Goal: Task Accomplishment & Management: Manage account settings

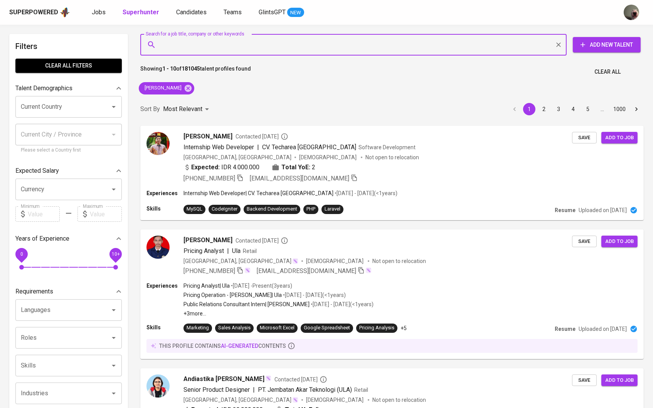
type input "perdana.rizki16@gmail.com"
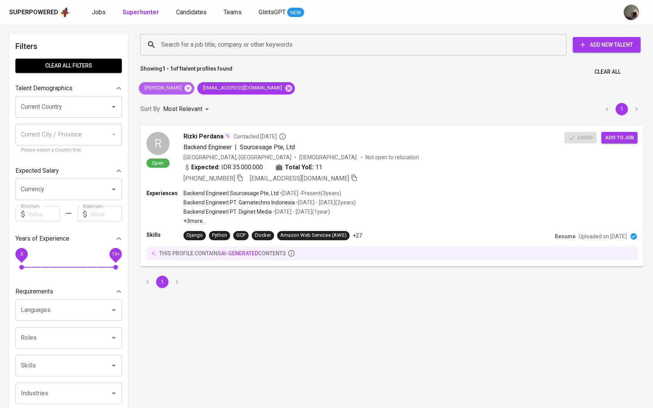
click at [192, 86] on icon at bounding box center [188, 88] width 8 height 8
click at [188, 137] on span "Rizki Perdana" at bounding box center [203, 135] width 40 height 9
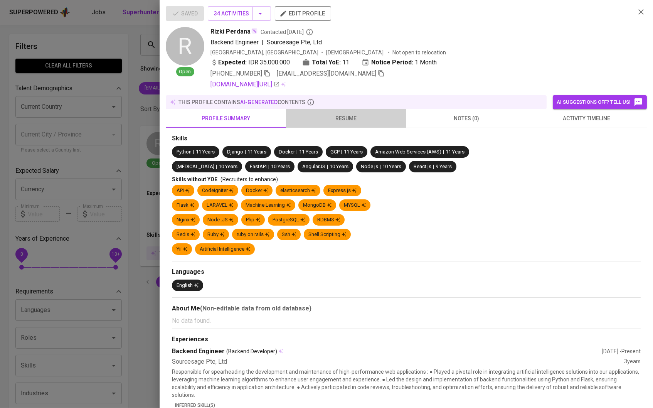
click at [343, 120] on span "resume" at bounding box center [346, 119] width 111 height 10
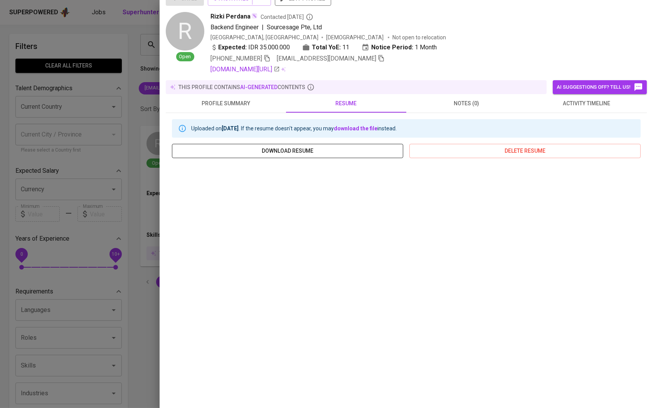
scroll to position [11, 0]
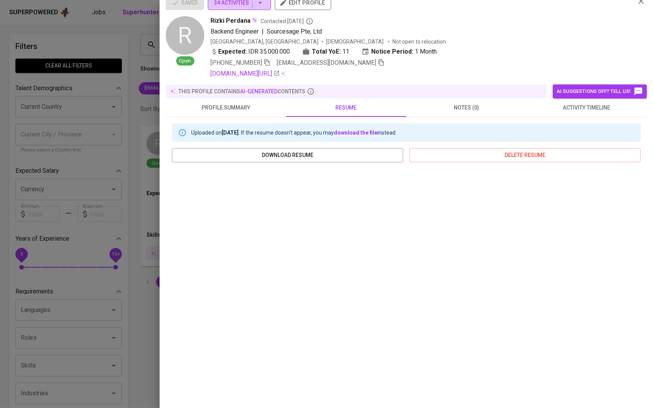
click at [263, 7] on icon "button" at bounding box center [259, 2] width 9 height 9
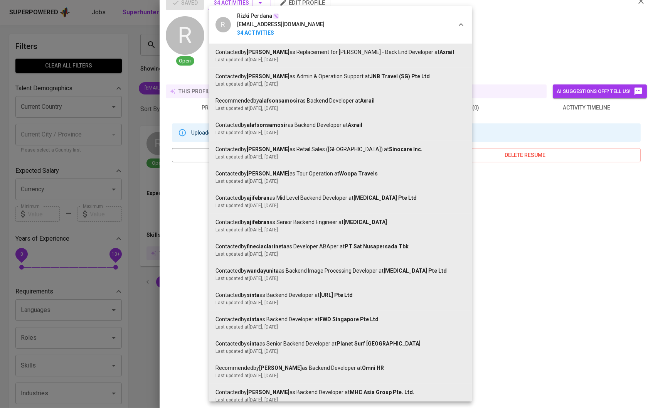
click at [522, 37] on div at bounding box center [326, 204] width 653 height 408
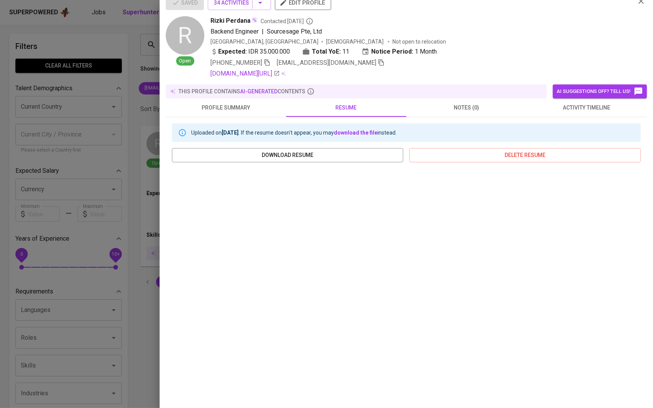
scroll to position [6, 0]
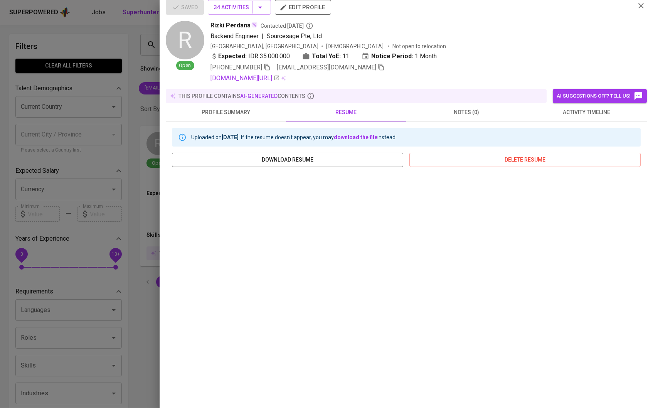
click at [143, 114] on div at bounding box center [326, 204] width 653 height 408
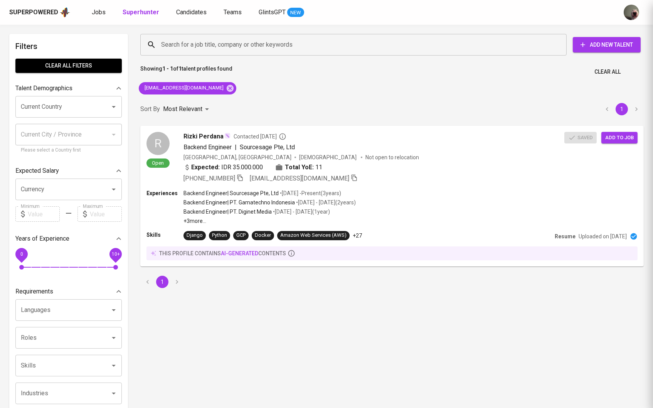
scroll to position [0, 0]
click at [161, 47] on input "Search for a job title, company or other keywords" at bounding box center [355, 44] width 392 height 15
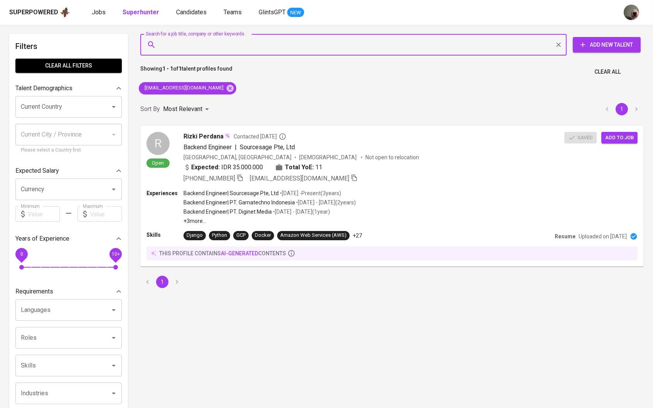
paste input "Richard Khonan"
type input "Richard Khonan"
click at [226, 91] on icon at bounding box center [230, 88] width 8 height 8
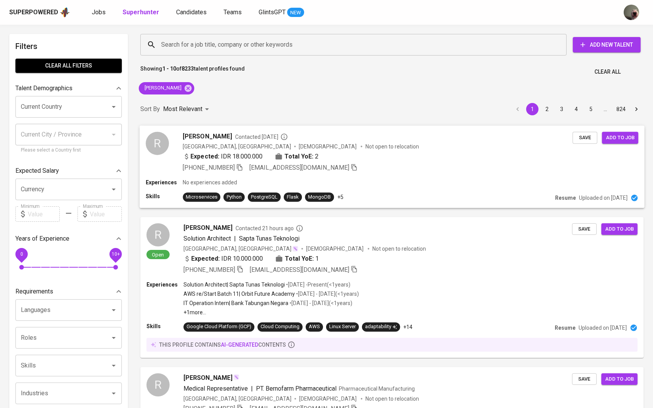
click at [208, 135] on span "Richard Khonan" at bounding box center [207, 135] width 49 height 9
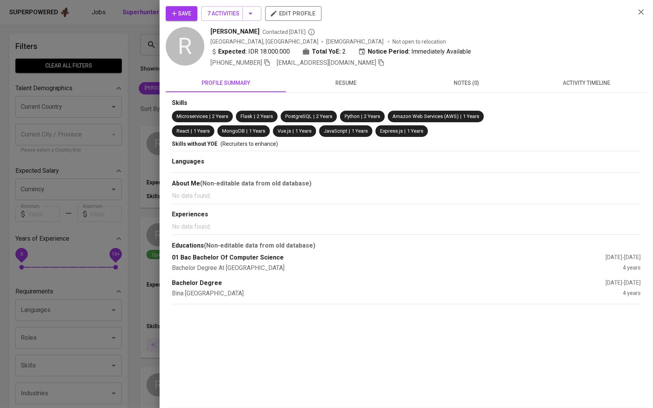
click at [327, 72] on div "Save 7 Activities edit profile R Richard Khonan Contacted 3 years ago Indonesia…" at bounding box center [406, 155] width 481 height 298
click at [328, 81] on span "resume" at bounding box center [346, 83] width 111 height 10
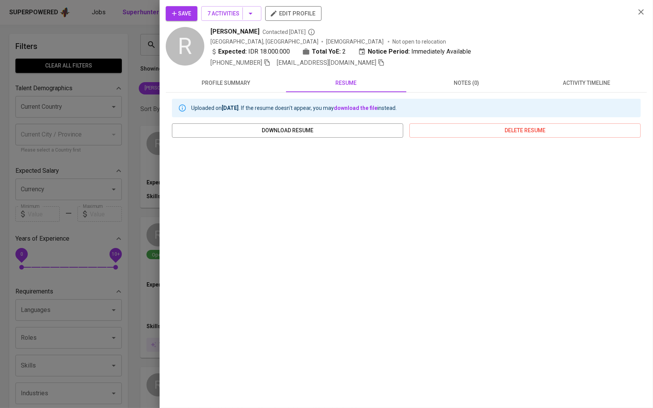
click at [148, 97] on div at bounding box center [326, 204] width 653 height 408
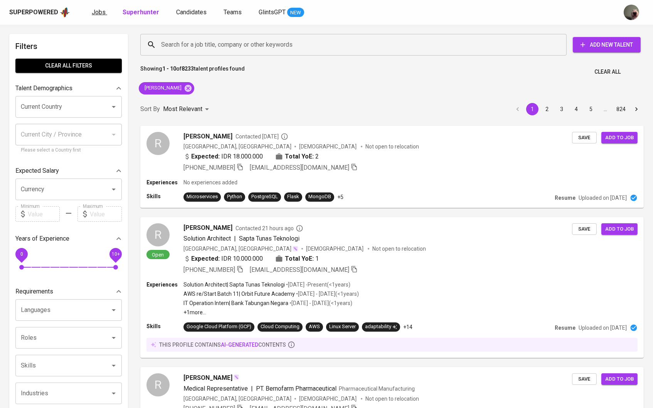
click at [92, 12] on span "Jobs" at bounding box center [99, 11] width 14 height 7
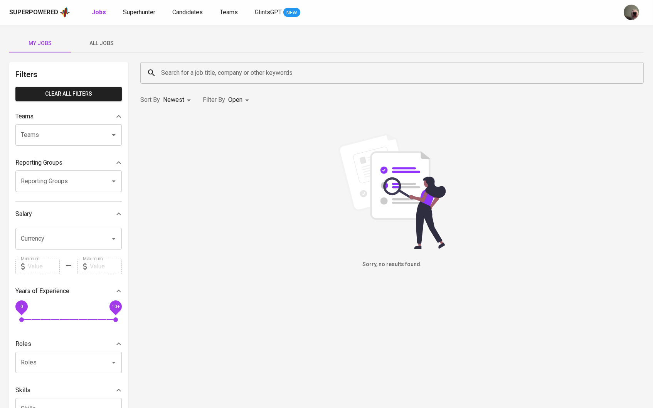
click at [104, 42] on span "All Jobs" at bounding box center [102, 44] width 52 height 10
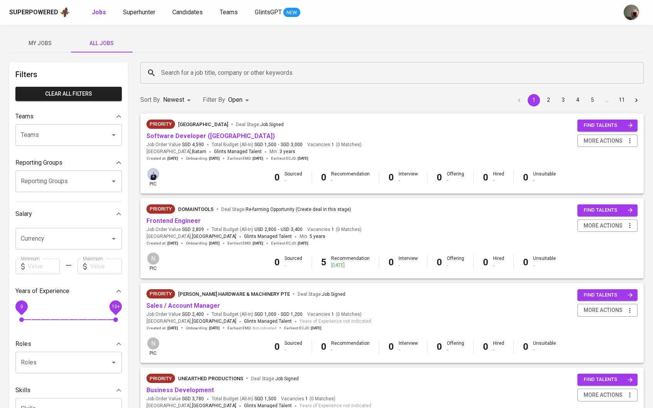
click at [194, 66] on input "Search for a job title, company or other keywords" at bounding box center [393, 73] width 469 height 15
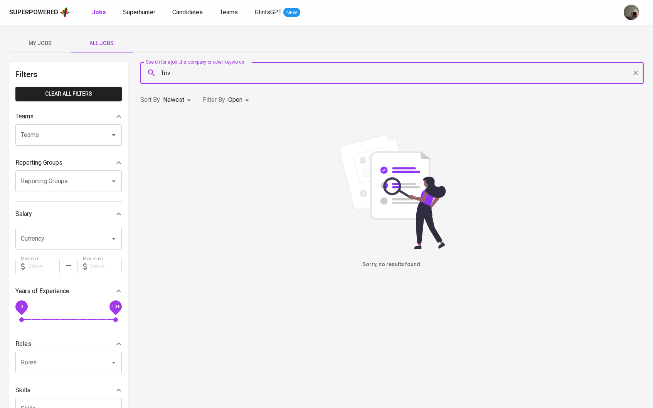
type input "Triv"
click at [232, 102] on body "Superpowered Jobs Superhunter Candidates Teams GlintsGPT NEW My Jobs All Jobs F…" at bounding box center [326, 263] width 653 height 526
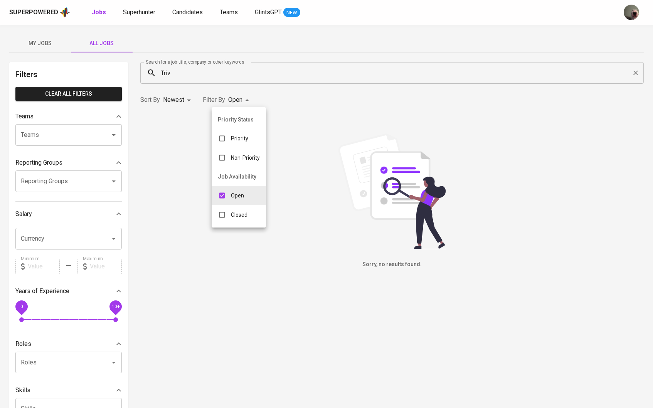
click at [230, 202] on div "Open" at bounding box center [231, 195] width 39 height 15
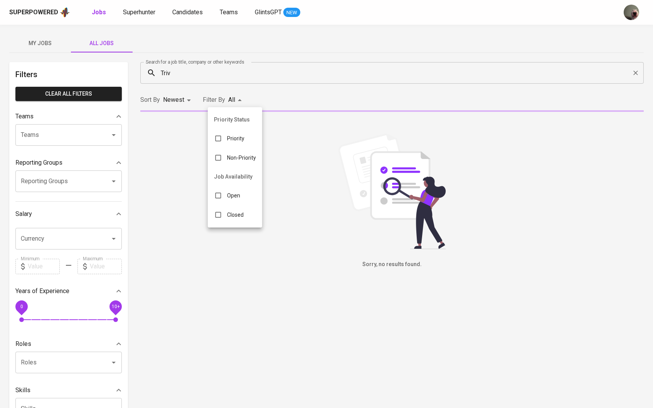
checkbox input "false"
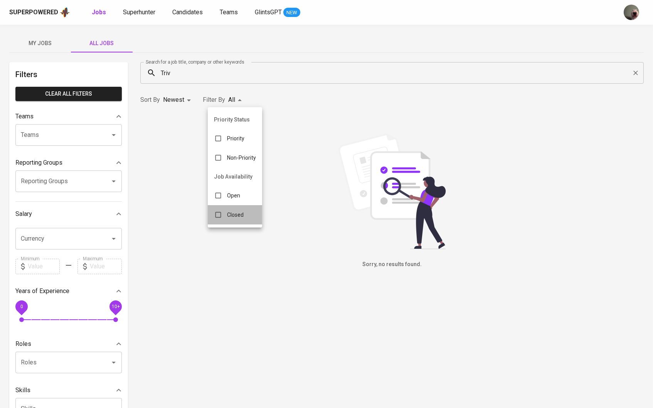
click at [230, 222] on div "Closed" at bounding box center [229, 214] width 42 height 15
type input "CLOSE"
checkbox input "true"
click at [230, 200] on input "checkbox" at bounding box center [224, 195] width 15 height 15
checkbox input "true"
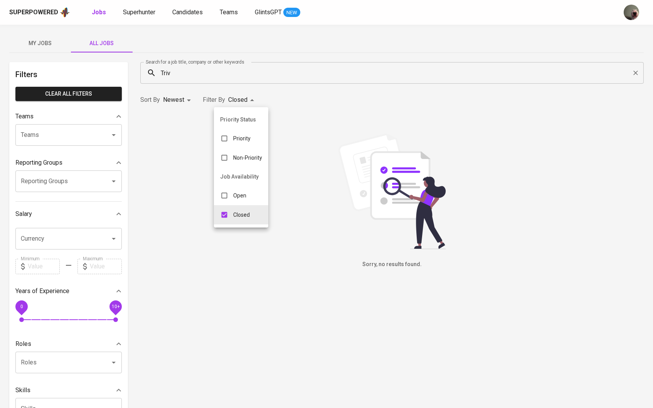
type input "CLOSE,OPEN"
click at [188, 169] on div at bounding box center [326, 204] width 653 height 408
click at [188, 77] on input "Triv" at bounding box center [393, 73] width 469 height 15
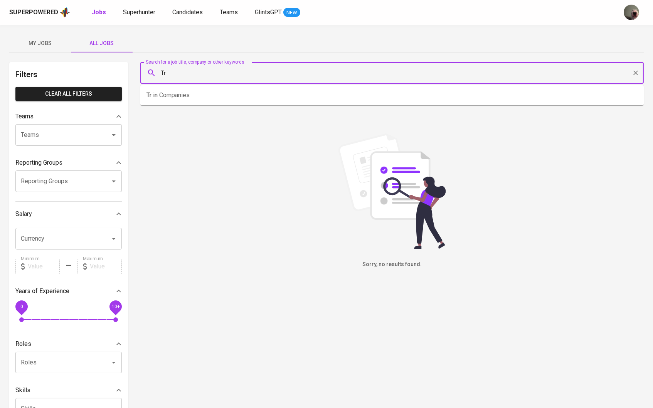
type input "T"
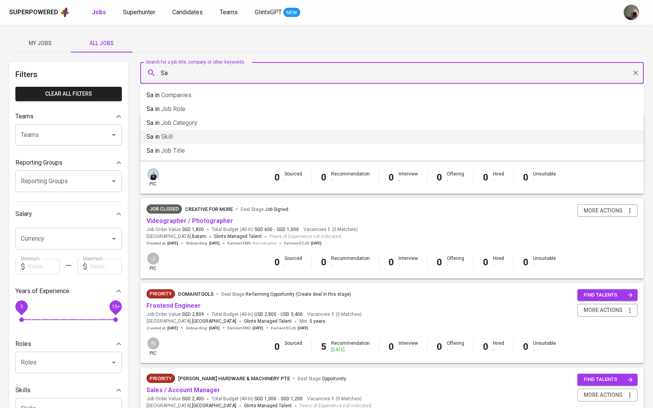
type input "Sa"
click at [79, 137] on input "Teams" at bounding box center [58, 135] width 78 height 15
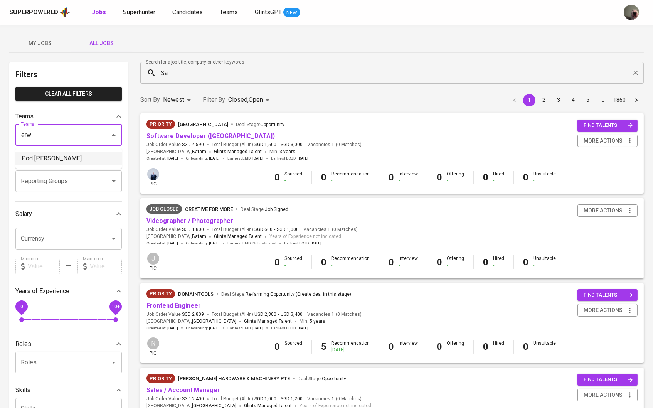
click at [62, 155] on li "Pod Erwin" at bounding box center [68, 158] width 106 height 14
type input "erw"
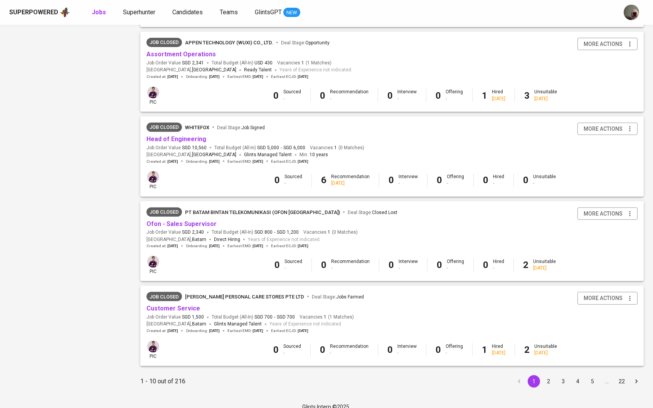
scroll to position [589, 0]
click at [548, 376] on button "2" at bounding box center [548, 382] width 12 height 12
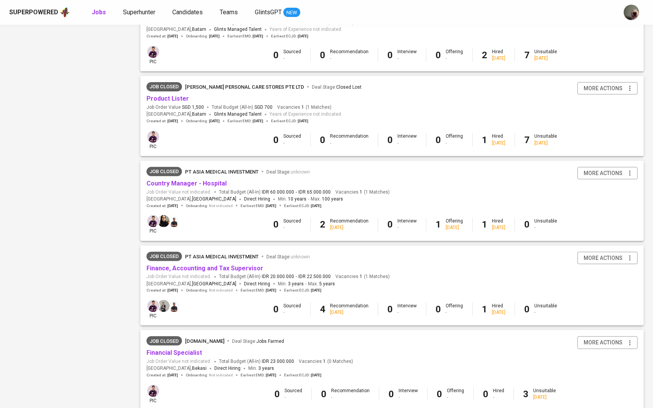
scroll to position [571, 0]
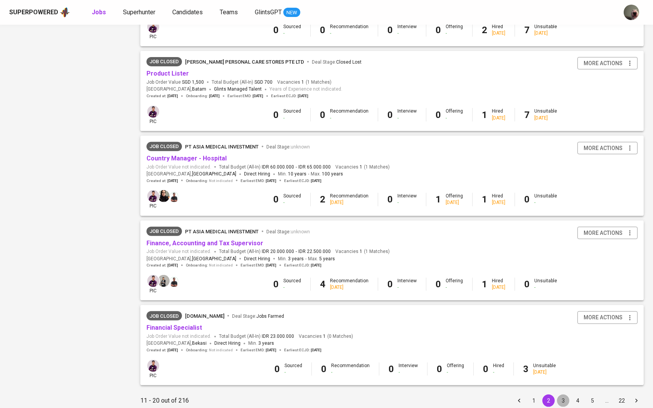
click at [561, 394] on button "3" at bounding box center [563, 400] width 12 height 12
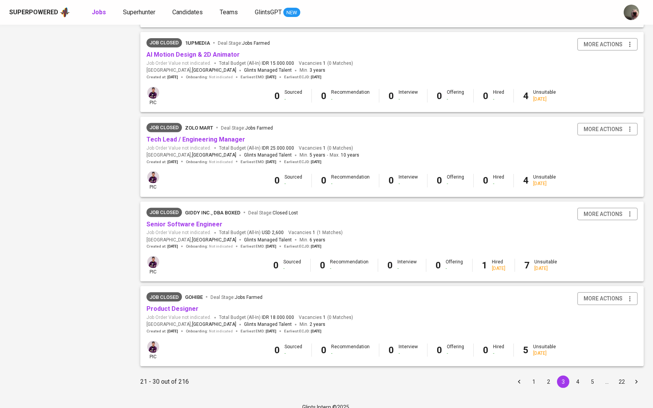
scroll to position [589, 0]
click at [577, 376] on button "4" at bounding box center [577, 382] width 12 height 12
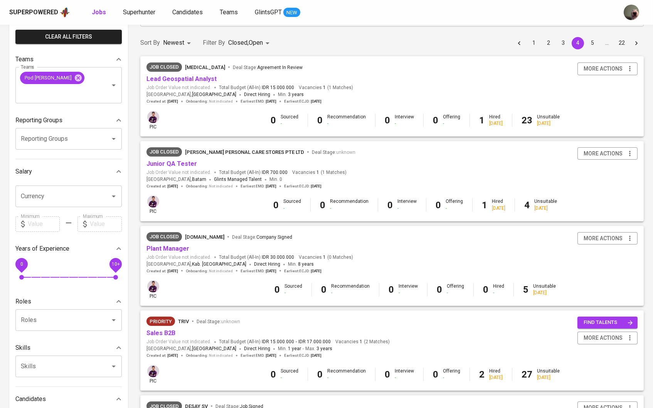
scroll to position [58, 0]
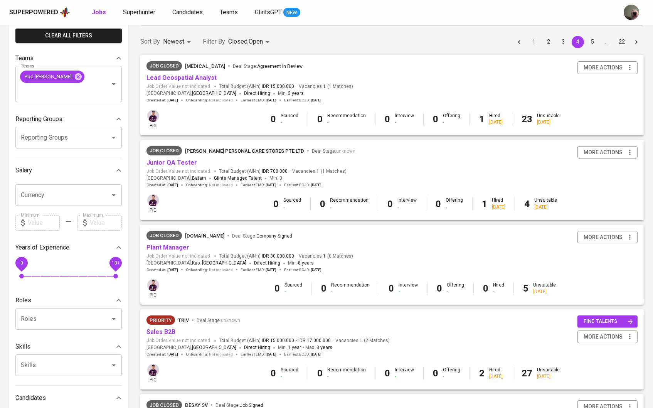
click at [170, 323] on div "Priority Triv Deal Stage : unknown" at bounding box center [267, 321] width 243 height 12
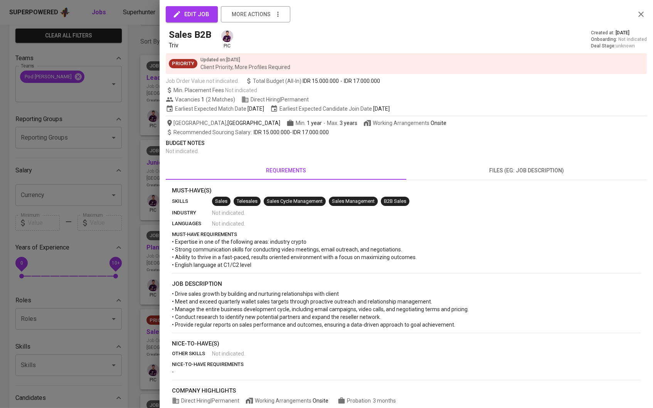
click at [167, 330] on div at bounding box center [326, 204] width 653 height 408
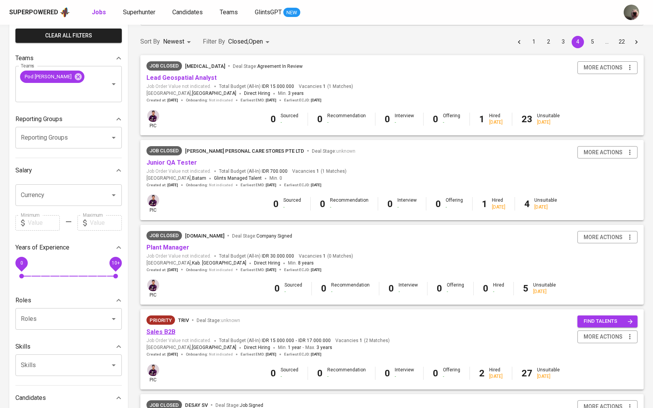
click at [166, 328] on link "Sales B2B" at bounding box center [160, 331] width 29 height 7
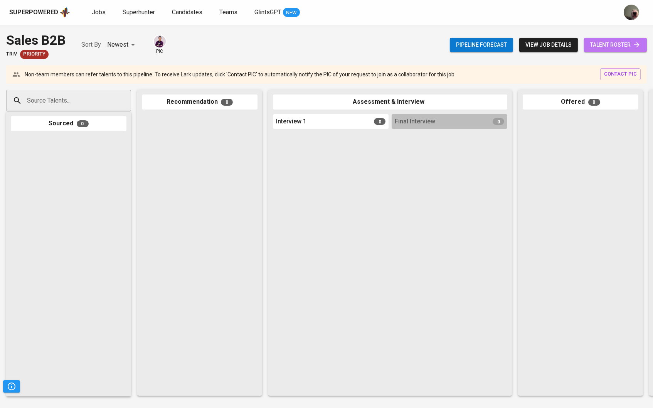
click at [616, 50] on link "talent roster" at bounding box center [615, 45] width 63 height 14
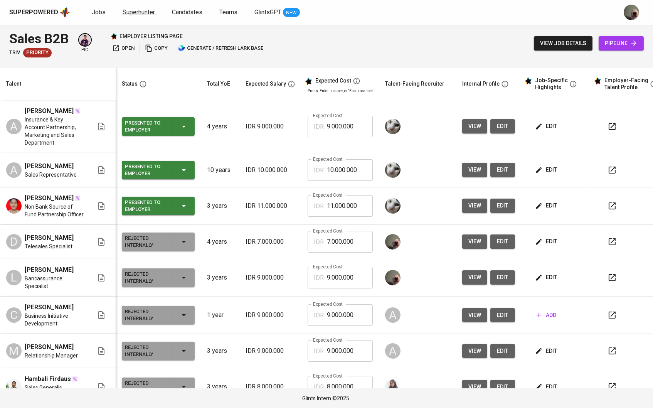
click at [142, 15] on span "Superhunter" at bounding box center [139, 11] width 32 height 7
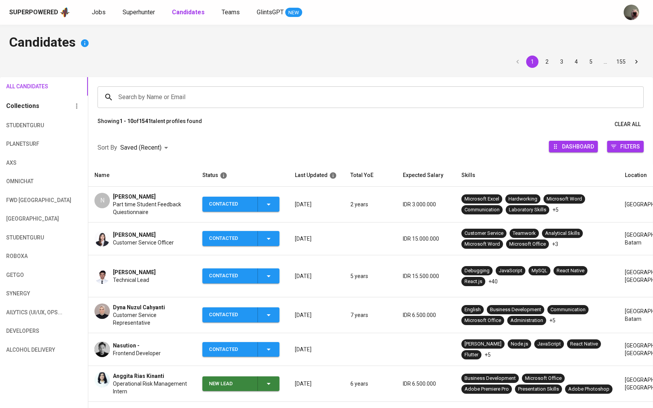
click at [163, 206] on span "Part time Student Feedback Quiestionnaire" at bounding box center [151, 207] width 77 height 15
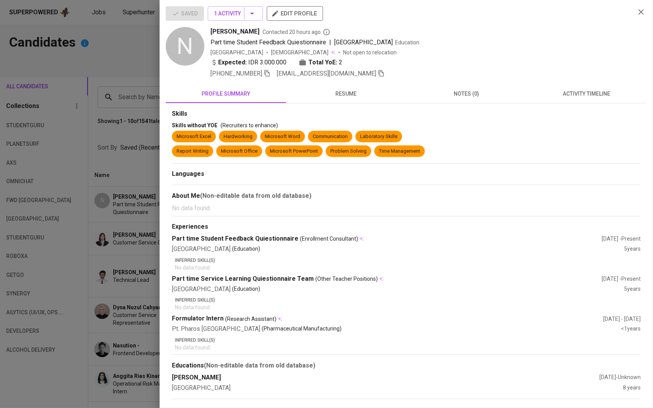
click at [378, 75] on icon "button" at bounding box center [381, 73] width 7 height 7
click at [158, 71] on div at bounding box center [326, 204] width 653 height 408
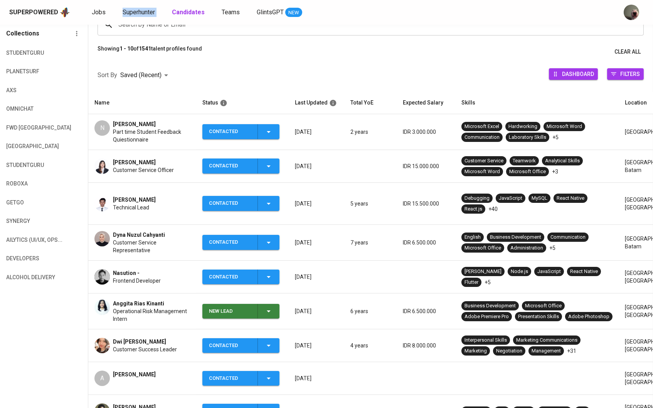
scroll to position [80, 0]
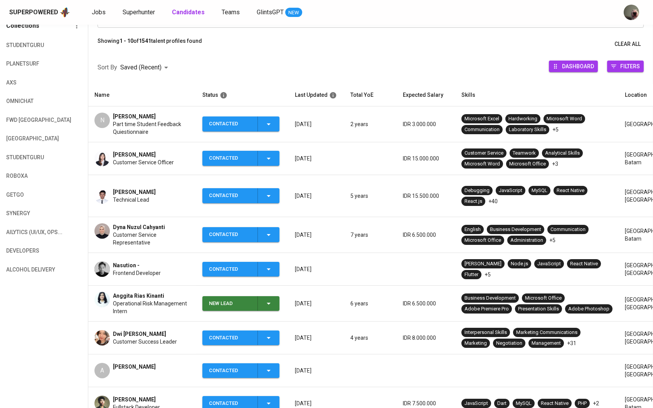
click at [146, 321] on td "Dwi Arieska Nur Fitriani Customer Success Leader" at bounding box center [142, 337] width 108 height 33
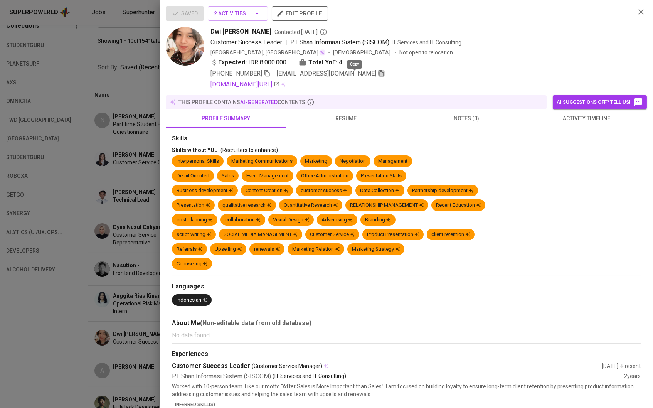
click at [378, 74] on icon "button" at bounding box center [381, 73] width 7 height 7
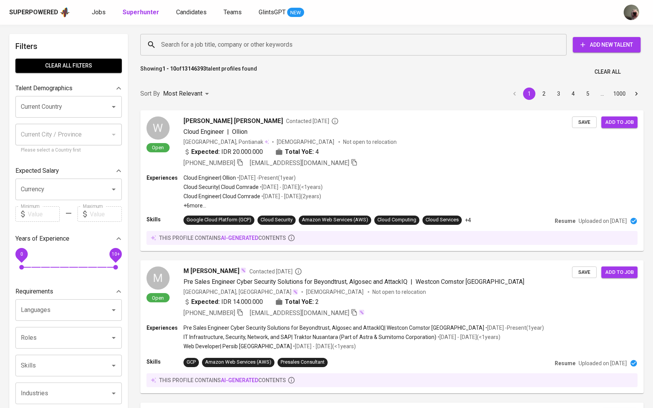
click at [332, 35] on div "Search for a job title, company or other keywords" at bounding box center [353, 45] width 426 height 22
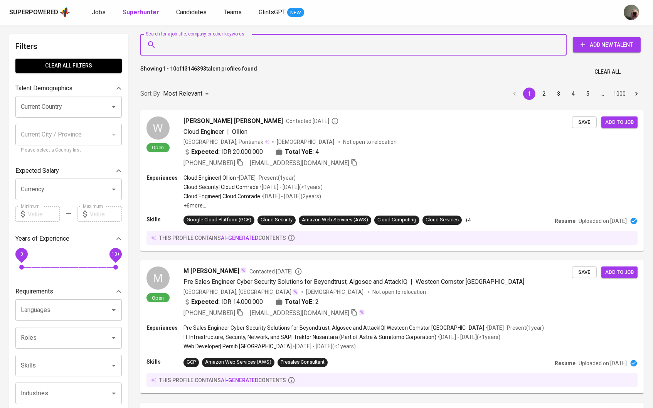
paste input "novankawijaya@gmail.com"
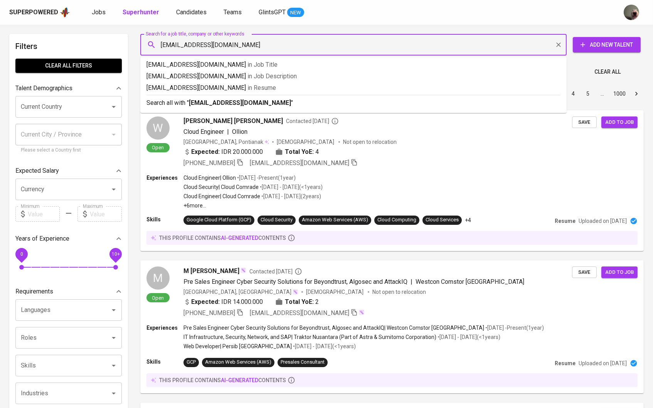
type input "novankawijaya@gmail.com"
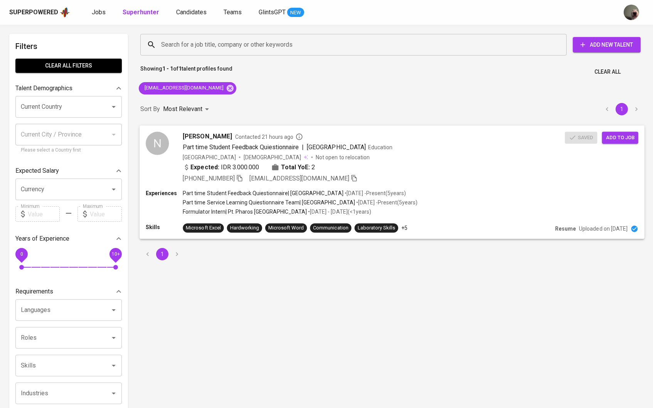
click at [627, 128] on div "Saved Add to job" at bounding box center [602, 135] width 77 height 15
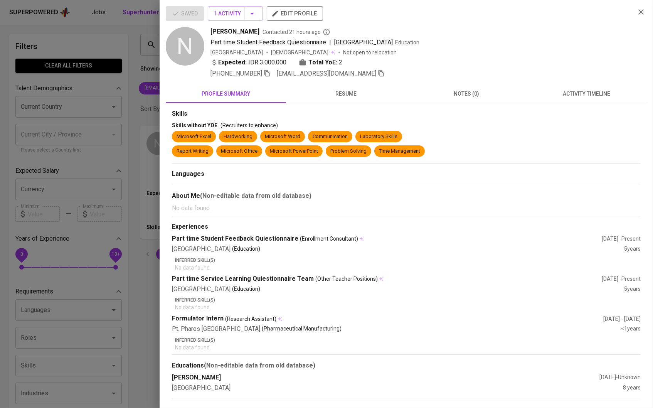
click at [127, 138] on div at bounding box center [326, 204] width 653 height 408
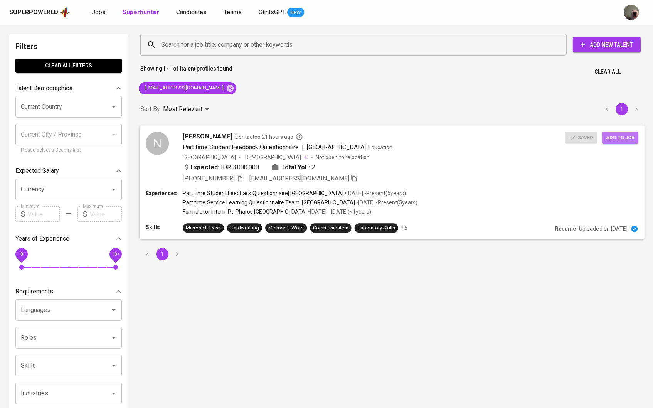
click at [620, 135] on span "Add to job" at bounding box center [620, 137] width 29 height 9
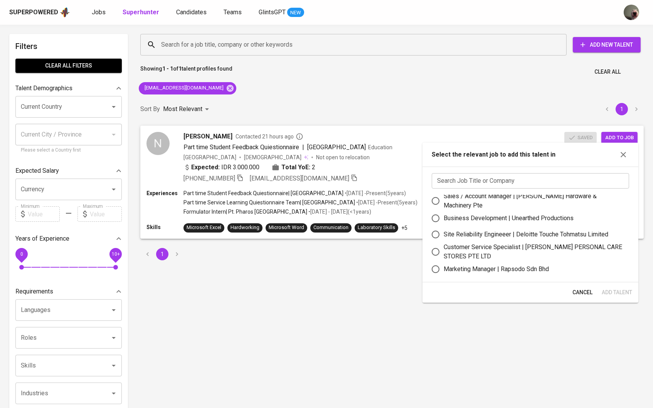
scroll to position [27, 0]
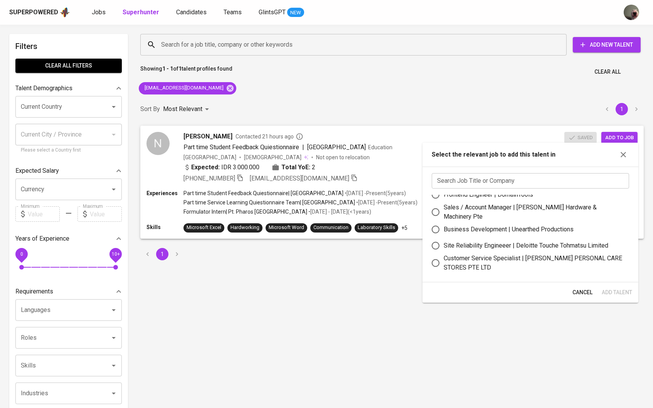
click at [479, 176] on input "text" at bounding box center [530, 180] width 197 height 15
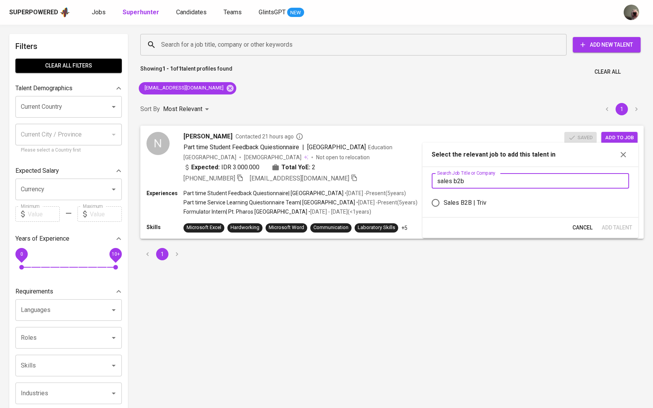
type input "sales b2b"
click at [491, 207] on div "Sales B2B | Triv" at bounding box center [532, 202] width 179 height 9
click at [443, 209] on input "Sales B2B | Triv" at bounding box center [435, 203] width 16 height 16
radio input "true"
click at [615, 232] on span "Add Talent" at bounding box center [616, 228] width 30 height 10
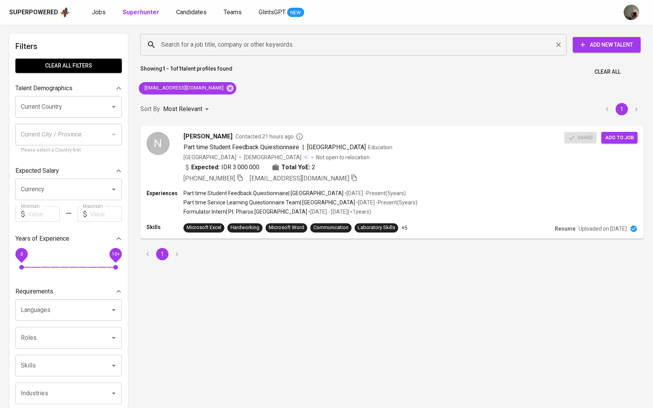
click at [502, 36] on div "Search for a job title, company or other keywords" at bounding box center [353, 45] width 426 height 22
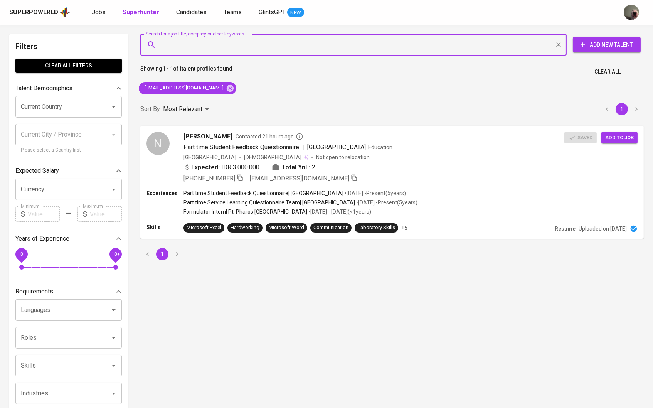
paste input "[EMAIL_ADDRESS][DOMAIN_NAME]"
type input "[EMAIL_ADDRESS][DOMAIN_NAME]"
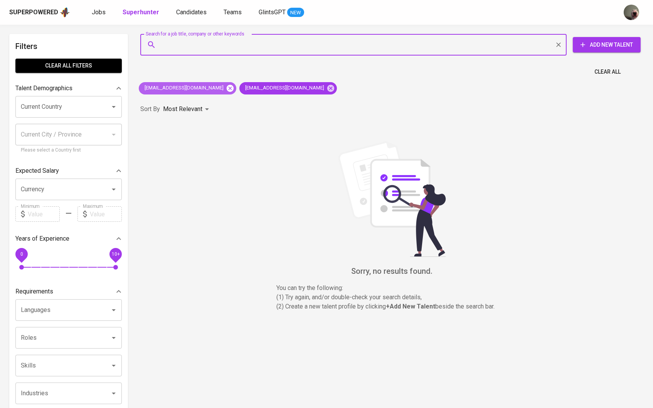
click at [226, 87] on icon at bounding box center [230, 88] width 8 height 8
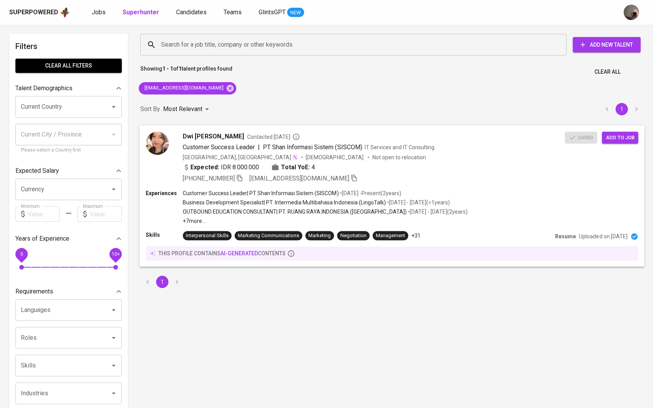
click at [623, 135] on span "Add to job" at bounding box center [620, 137] width 29 height 9
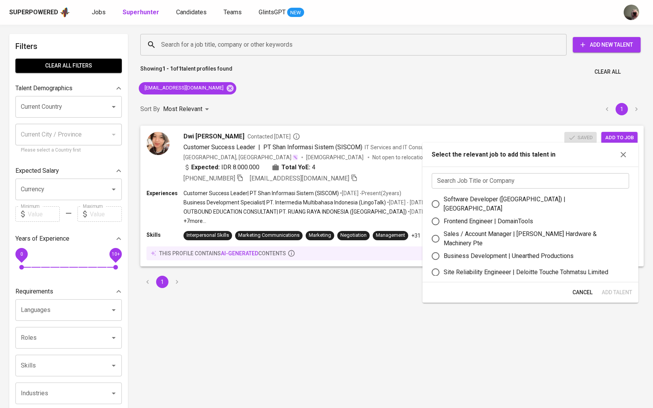
click at [522, 185] on input "text" at bounding box center [530, 180] width 197 height 15
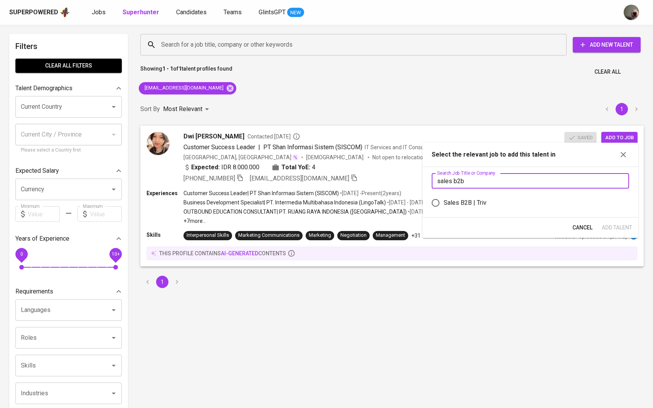
type input "sales b2b"
click at [434, 206] on input "Sales B2B | Triv" at bounding box center [435, 203] width 16 height 16
radio input "true"
click at [613, 235] on button "Add Talent" at bounding box center [616, 227] width 37 height 14
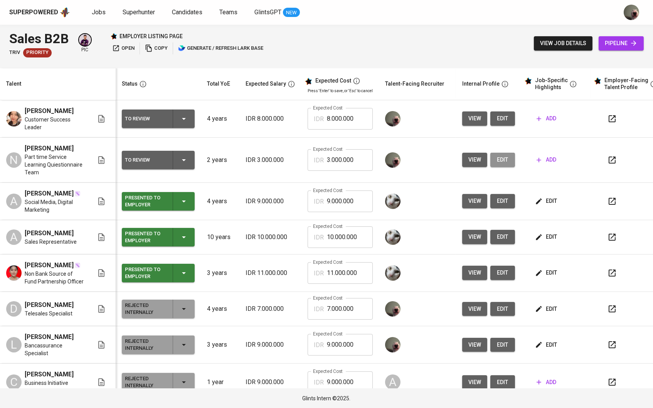
click at [513, 167] on button "edit" at bounding box center [502, 160] width 25 height 14
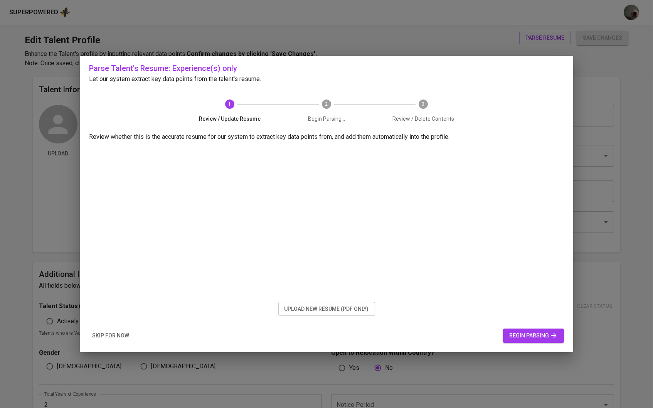
click at [353, 310] on span "upload new resume (pdf only)" at bounding box center [326, 309] width 84 height 10
click at [516, 332] on span "begin parsing" at bounding box center [533, 336] width 49 height 10
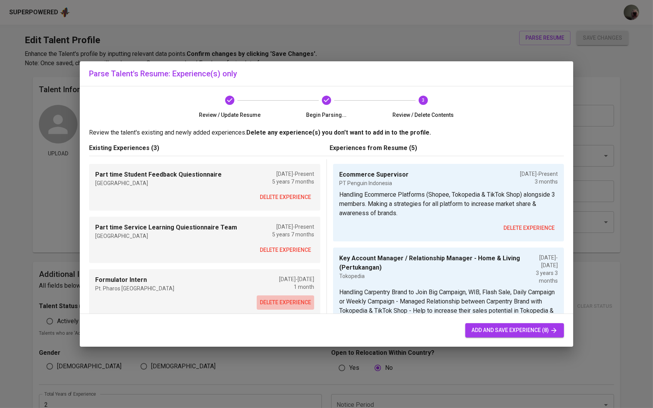
click at [283, 300] on span "delete experience" at bounding box center [285, 302] width 51 height 10
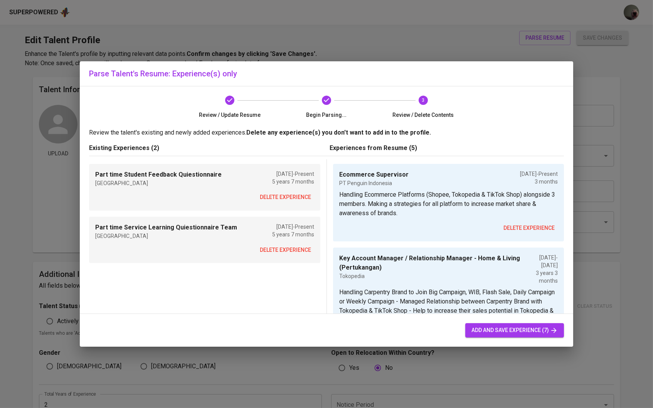
click at [288, 196] on span "delete experience" at bounding box center [285, 197] width 51 height 10
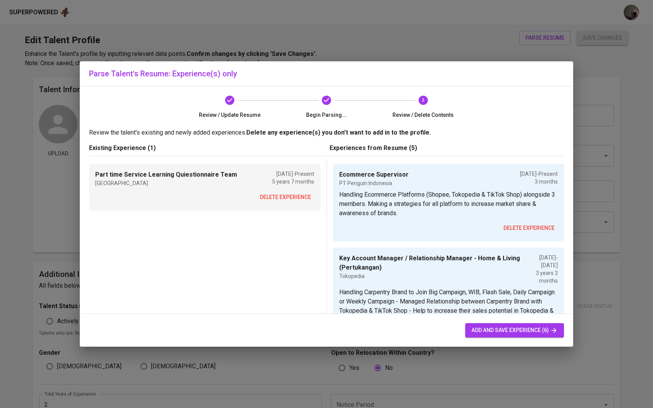
click at [291, 199] on span "delete experience" at bounding box center [285, 197] width 51 height 10
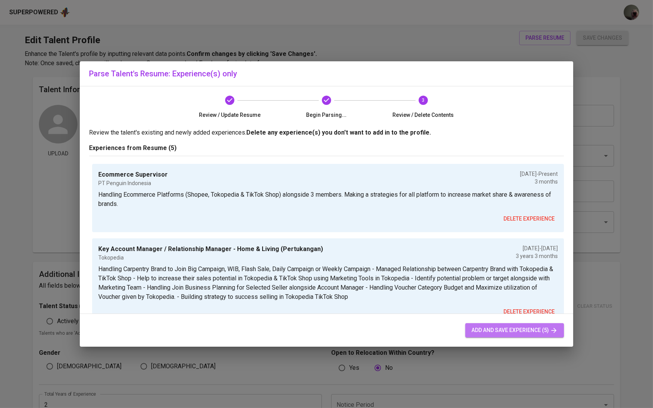
click at [531, 332] on span "add and save experience (5)" at bounding box center [514, 330] width 86 height 10
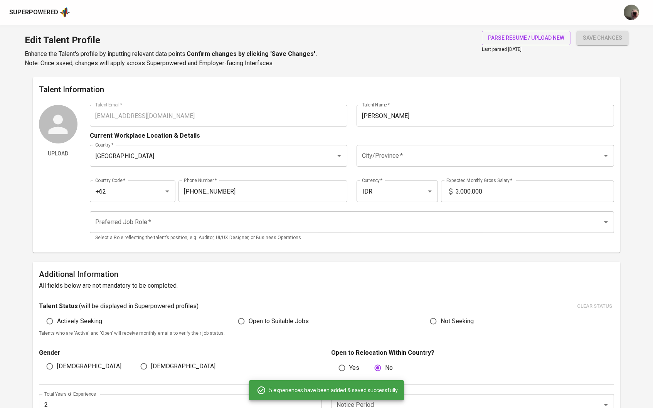
type input "Ecommerce Supervisor"
type input "PT Penguin Indonesia"
type input "06/01/2025"
type textarea "Handling Ecommerce Platforms (Shopee, Tokopedia & TikTok Shop) alongside 3 memb…"
type input "Key Account Manager / Relationship Manager - Home & Living (Pertukangan)"
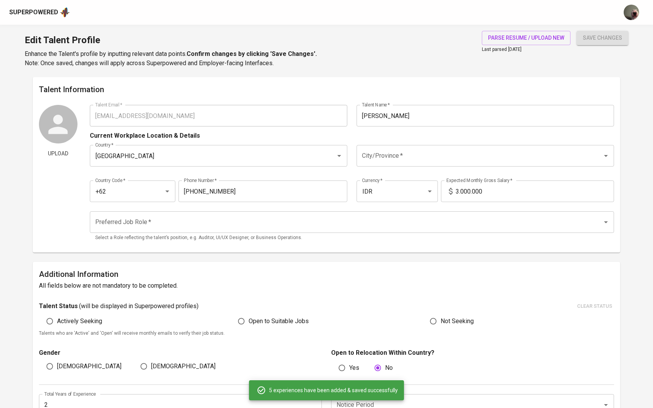
type input "Tokopedia"
checkbox input "false"
type input "02/01/2022"
type input "05/01/2025"
type textarea "Handling Carpentry Brand to Join Big Campaign, WIB, Flash Sale, Daily Campaign …"
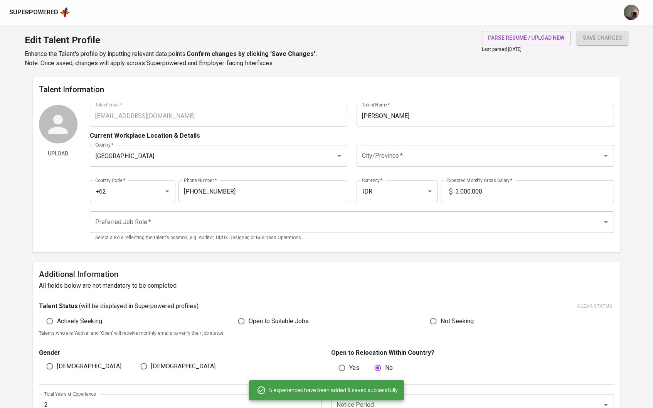
type input "Business Development - Seller / Relationship Management Long Tail"
type input "Shopee Indonesia"
type input "10/01/2021"
type input "01/01/2022"
type textarea "Educating seller about programs and features on Shopee that can be used / joine…"
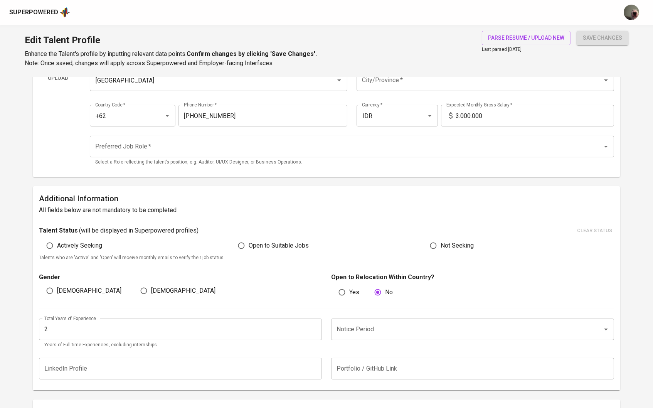
scroll to position [60, 0]
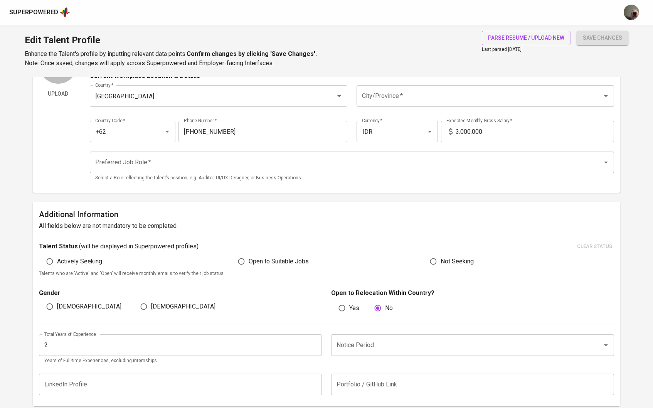
click at [250, 262] on span "Open to Suitable Jobs" at bounding box center [279, 261] width 60 height 9
click at [249, 262] on input "Open to Suitable Jobs" at bounding box center [241, 261] width 15 height 15
radio input "true"
click at [171, 302] on span "Female" at bounding box center [183, 306] width 64 height 9
click at [151, 302] on input "Female" at bounding box center [143, 306] width 15 height 15
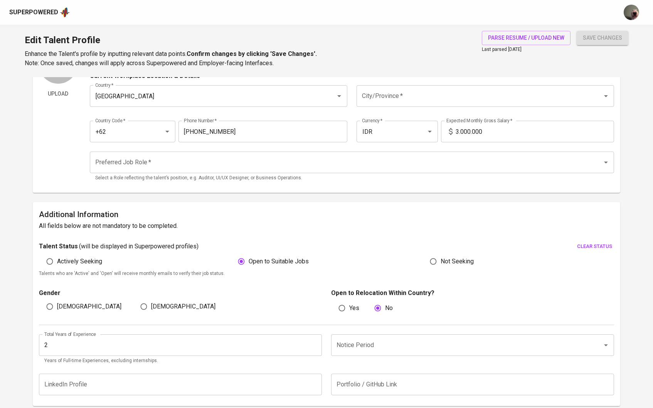
radio input "true"
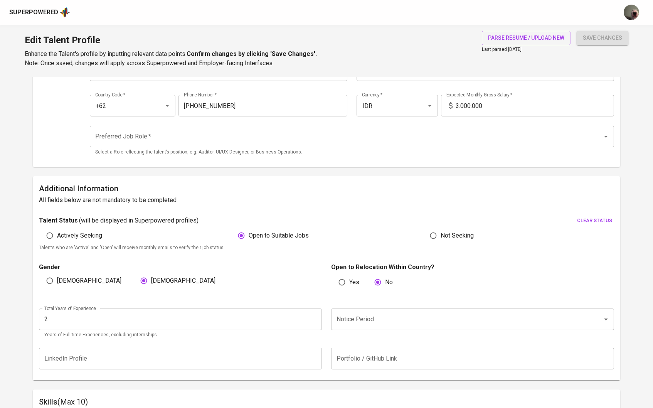
scroll to position [111, 0]
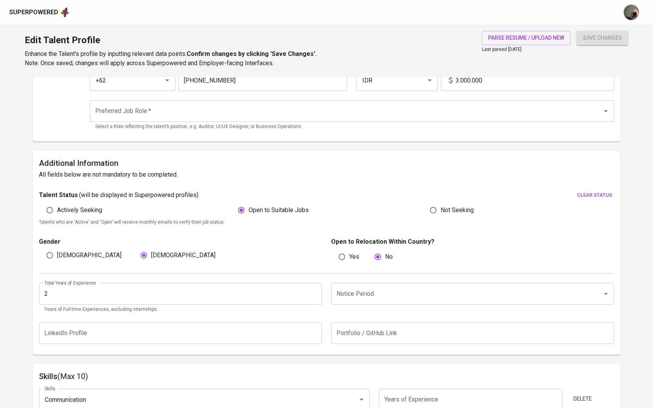
type input "3"
click at [312, 289] on input "3" at bounding box center [180, 294] width 283 height 22
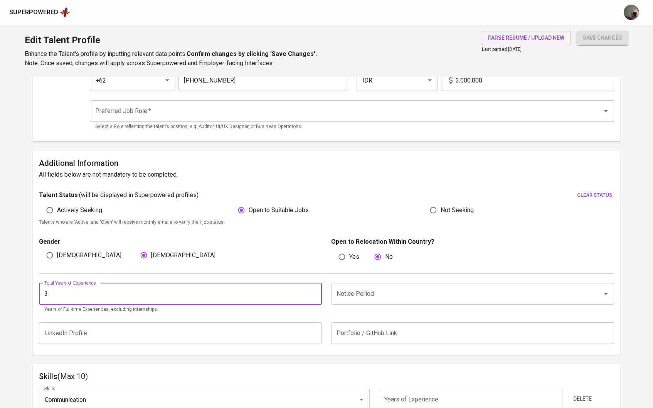
click at [352, 289] on input "Notice Period" at bounding box center [461, 293] width 254 height 15
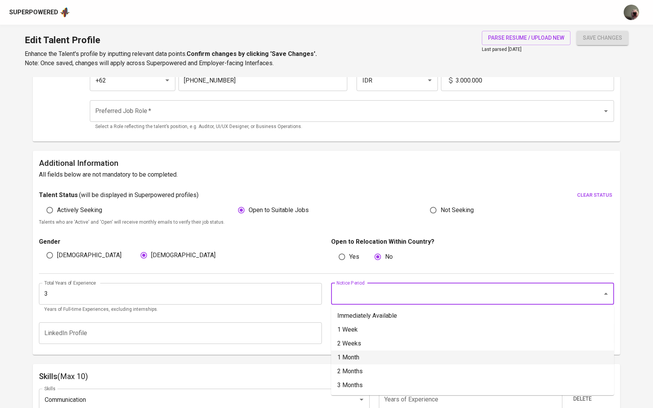
click at [365, 358] on li "1 Month" at bounding box center [472, 357] width 283 height 14
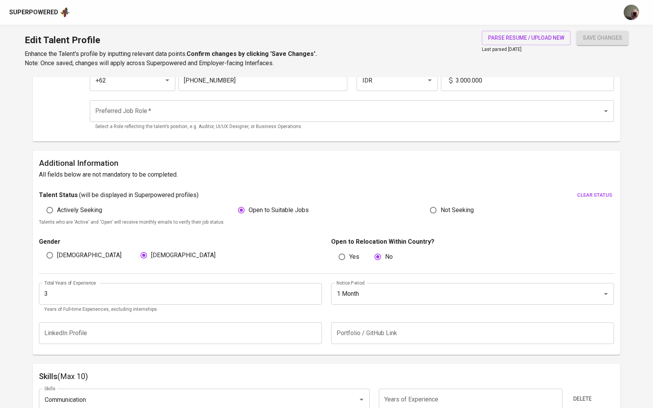
type input "1 Month"
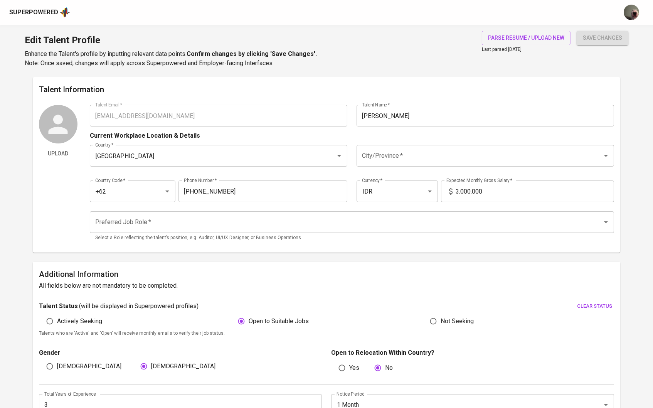
scroll to position [0, 0]
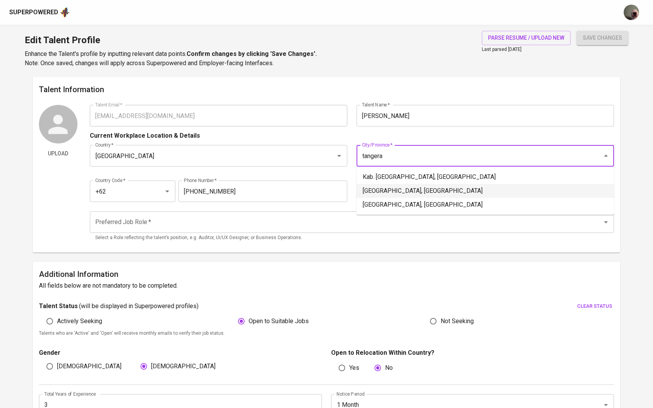
click at [405, 193] on li "Tangerang, Banten" at bounding box center [484, 191] width 257 height 14
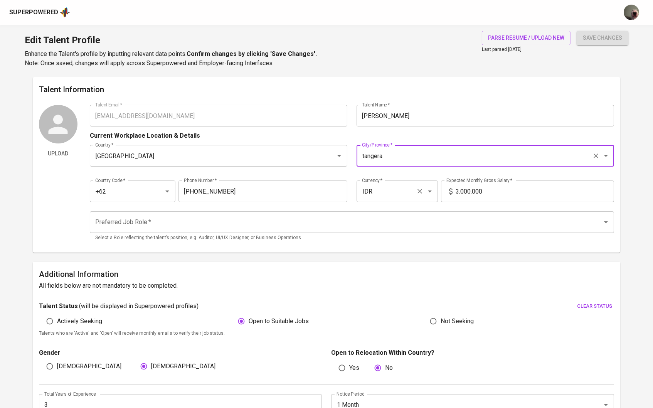
type input "Tangerang, Banten"
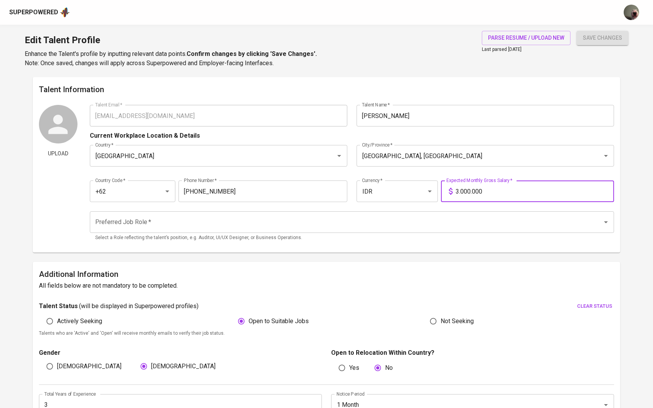
click at [460, 190] on input "3.000.000" at bounding box center [534, 191] width 159 height 22
type input "9.000.000"
click at [438, 218] on input "Preferred Job Role   *" at bounding box center [341, 222] width 496 height 15
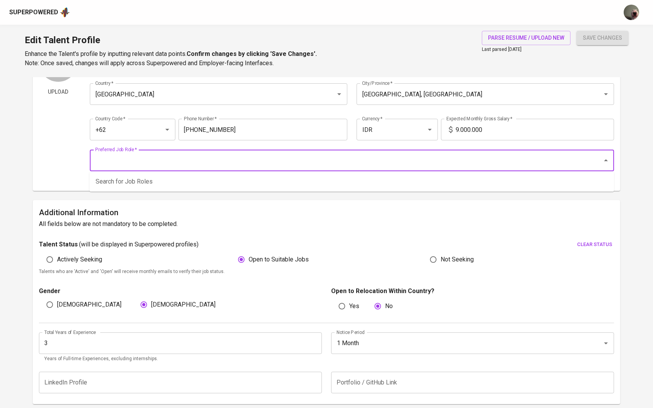
scroll to position [72, 0]
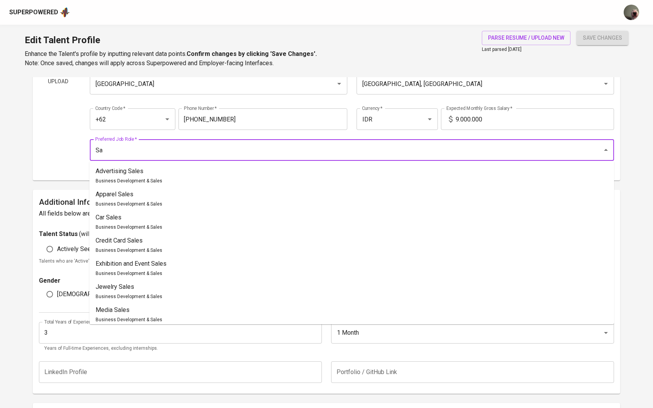
type input "S"
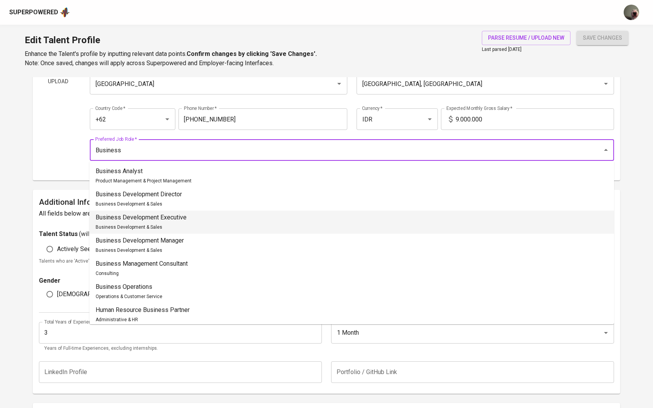
click at [161, 219] on p "Business Development Executive" at bounding box center [141, 217] width 91 height 9
type input "Business Development Executive"
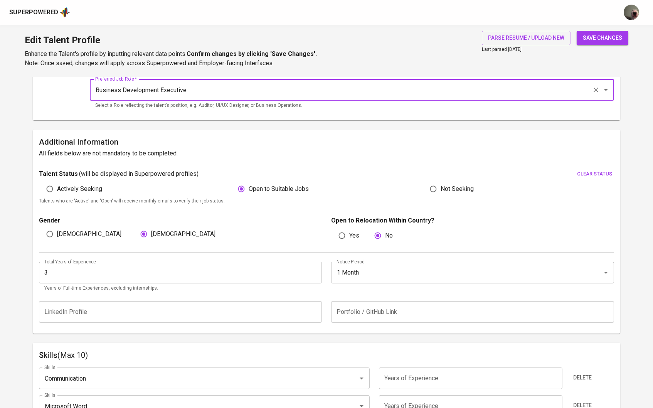
scroll to position [177, 0]
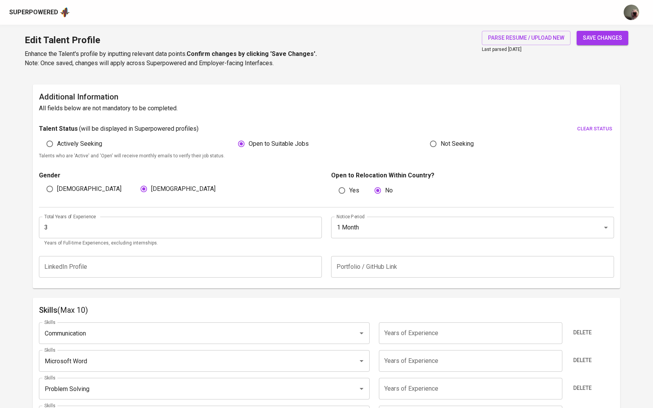
type input "4"
click at [313, 225] on input "4" at bounding box center [180, 228] width 283 height 22
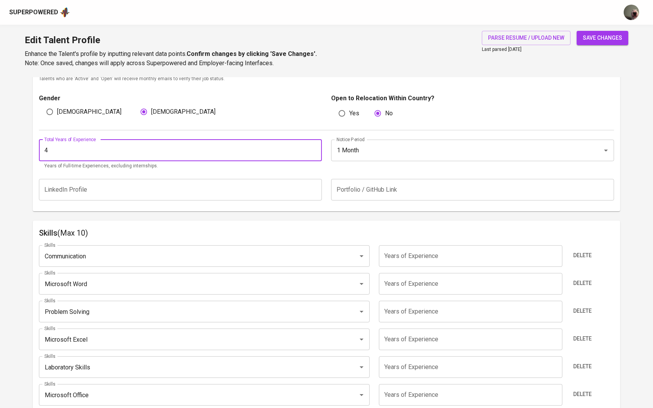
scroll to position [280, 0]
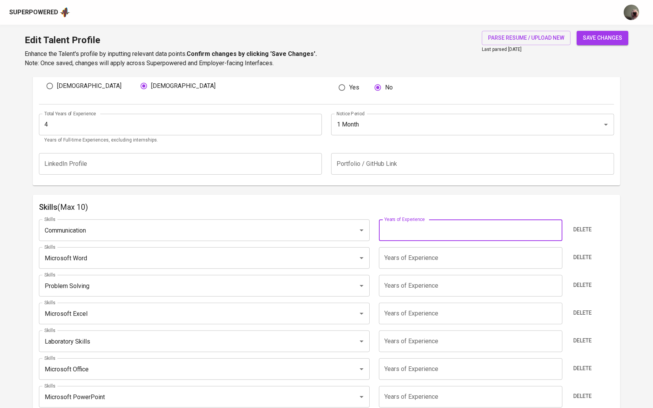
click at [400, 240] on input "number" at bounding box center [470, 230] width 183 height 22
type input "4"
click at [401, 255] on input "number" at bounding box center [470, 258] width 183 height 22
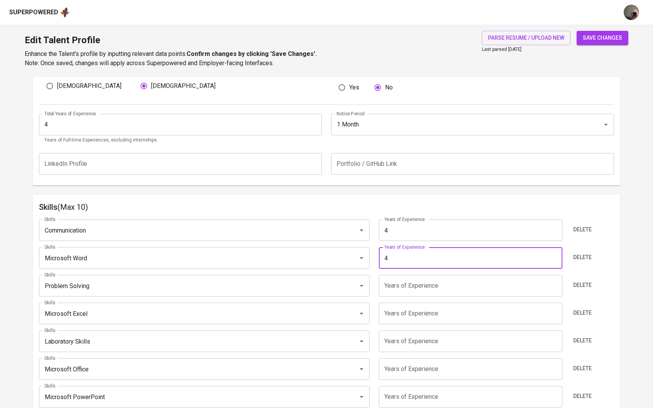
type input "4"
click at [404, 281] on input "number" at bounding box center [470, 286] width 183 height 22
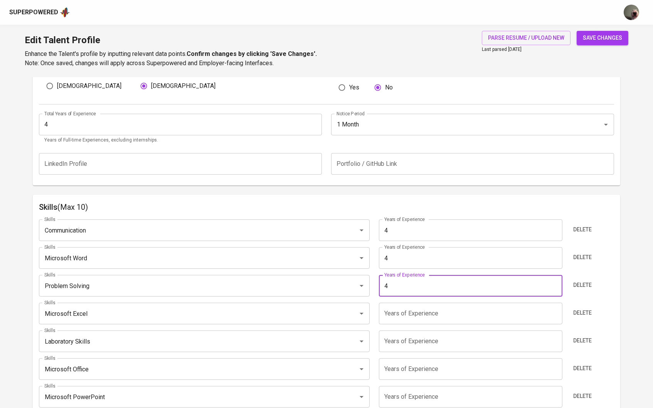
type input "4"
click at [409, 324] on div "Skills Communication Skills Years of Experience 4 Years of Experience Delete Sk…" at bounding box center [326, 362] width 575 height 298
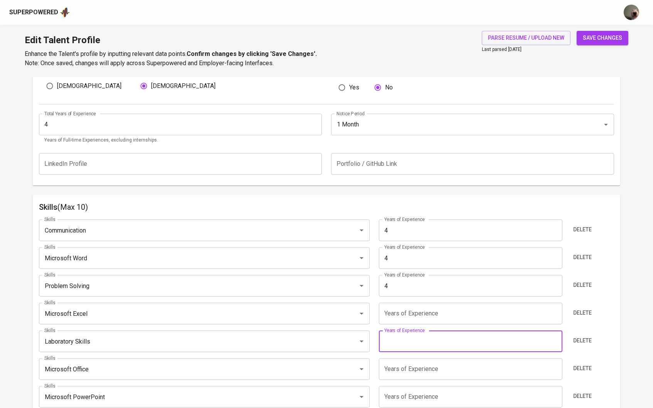
click at [405, 337] on input "number" at bounding box center [470, 341] width 183 height 22
type input "4"
click at [409, 317] on input "number" at bounding box center [470, 313] width 183 height 22
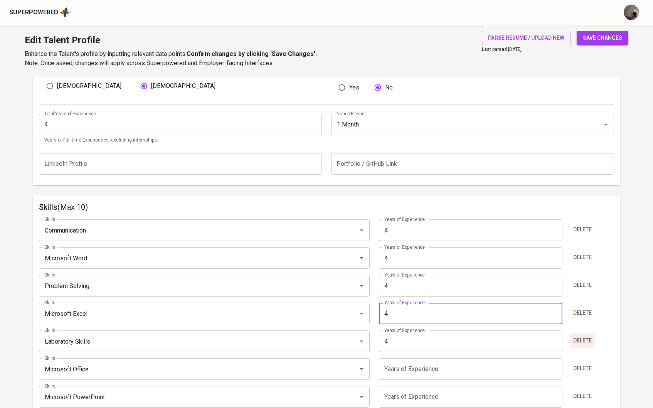
type input "4"
click at [579, 345] on button "Delete" at bounding box center [582, 340] width 25 height 14
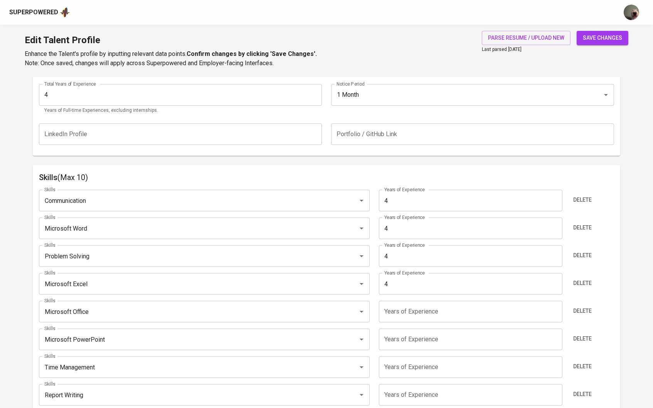
scroll to position [319, 0]
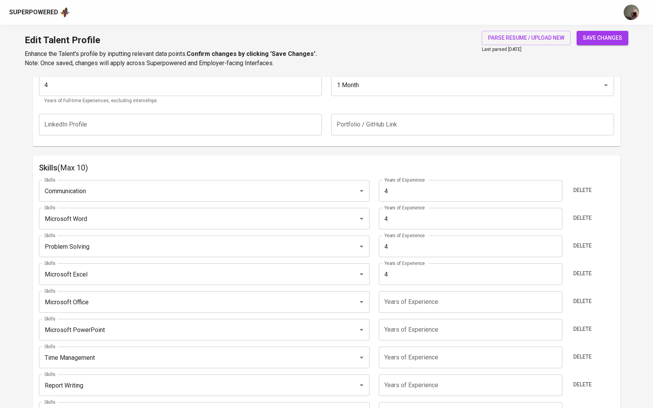
click at [430, 302] on input "number" at bounding box center [470, 302] width 183 height 22
type input "4"
click at [430, 324] on input "number" at bounding box center [470, 330] width 183 height 22
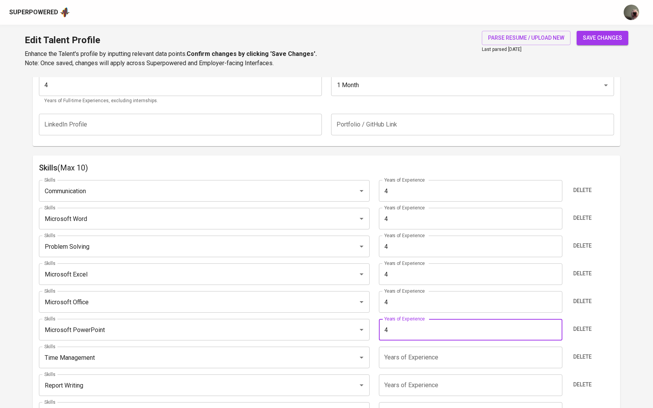
type input "4"
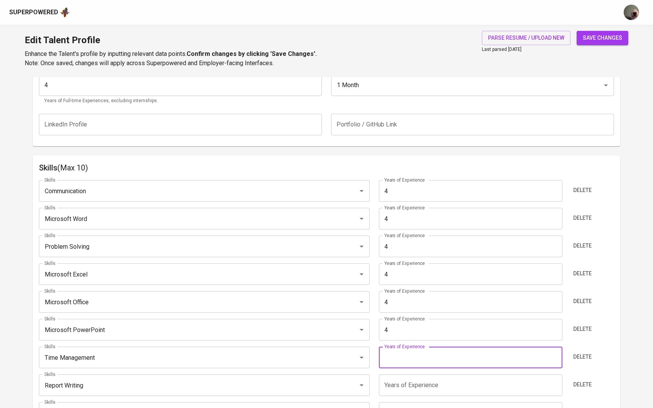
click at [431, 359] on input "number" at bounding box center [470, 357] width 183 height 22
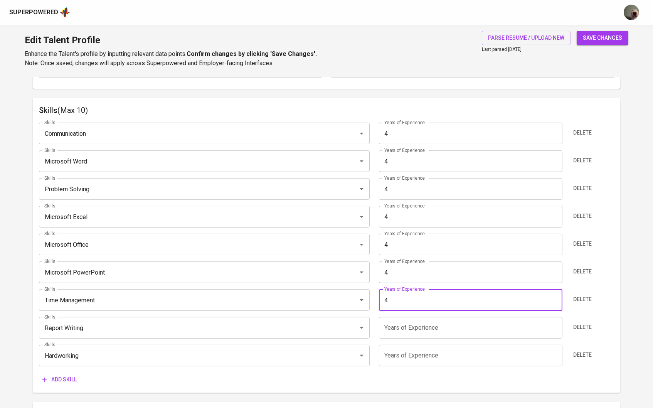
scroll to position [389, 0]
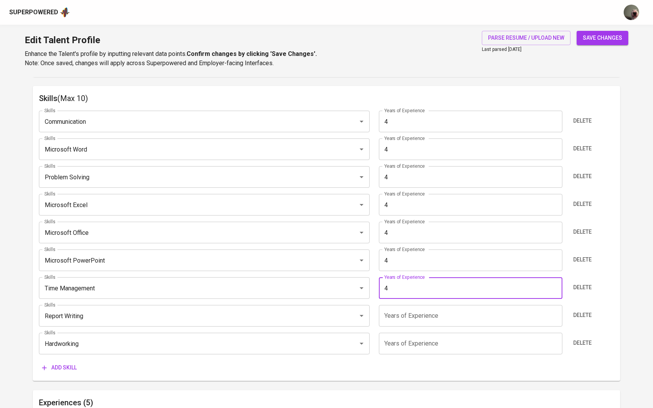
type input "4"
click at [428, 328] on div "Skills Communication Skills Years of Experience 4 Years of Experience Delete Sk…" at bounding box center [326, 239] width 575 height 270
click at [425, 311] on input "number" at bounding box center [470, 316] width 183 height 22
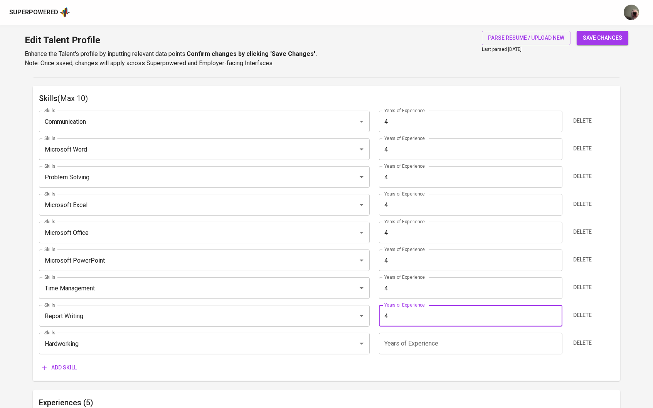
type input "4"
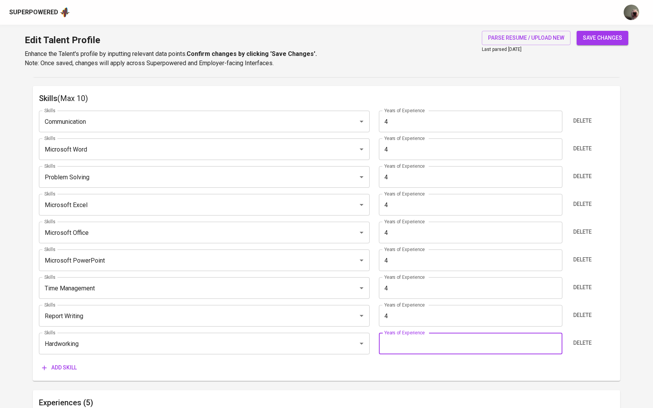
click at [425, 336] on input "number" at bounding box center [470, 344] width 183 height 22
type input "4"
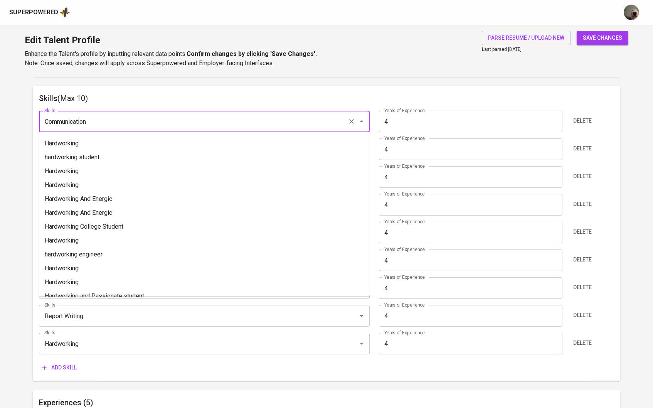
click at [222, 114] on input "Communication" at bounding box center [193, 121] width 302 height 15
click at [158, 331] on div "Skills Communication Skills Years of Experience 4 Years of Experience Delete Sk…" at bounding box center [326, 239] width 575 height 270
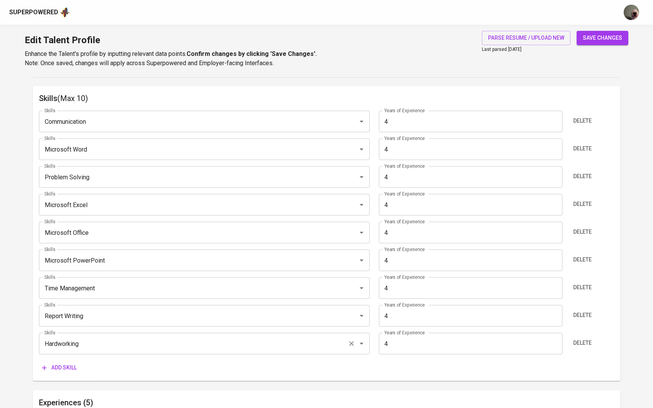
click at [157, 339] on input "Hardworking" at bounding box center [193, 343] width 302 height 15
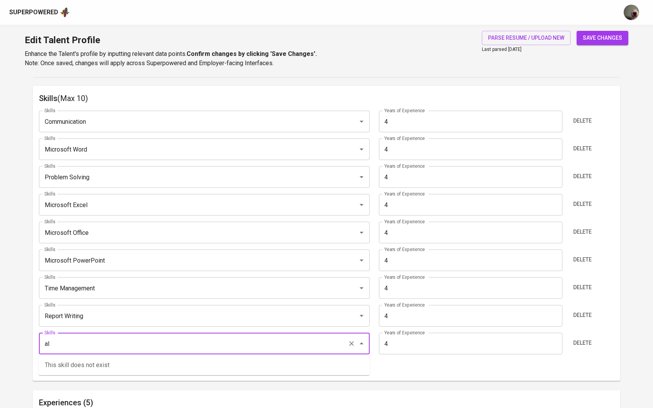
type input "a"
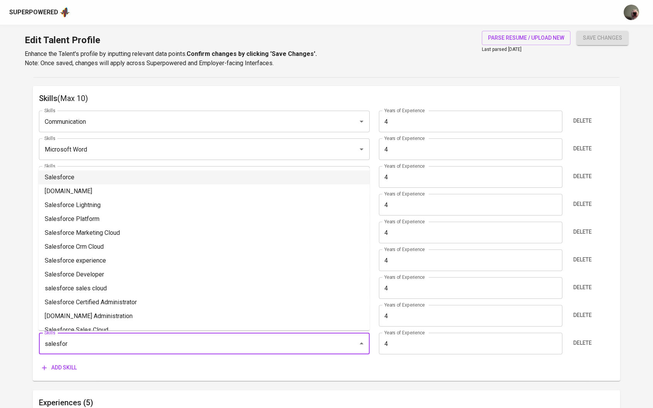
click at [70, 178] on li "Salesforce" at bounding box center [204, 177] width 331 height 14
type input "Salesforce"
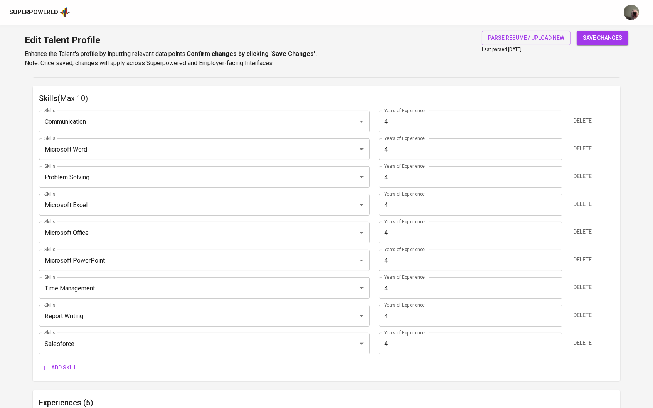
click at [398, 344] on input "4" at bounding box center [470, 344] width 183 height 22
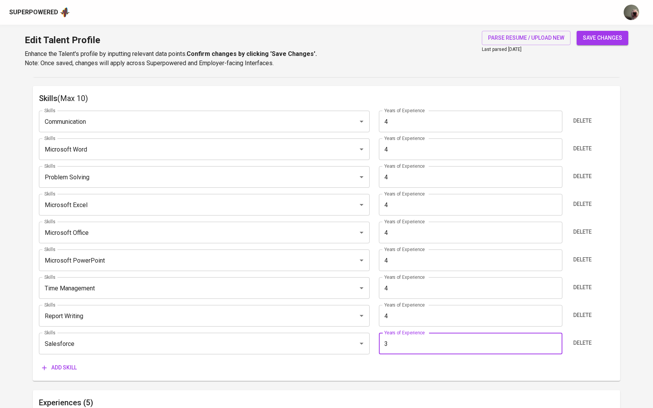
type input "3"
click at [48, 364] on icon "button" at bounding box center [44, 368] width 8 height 8
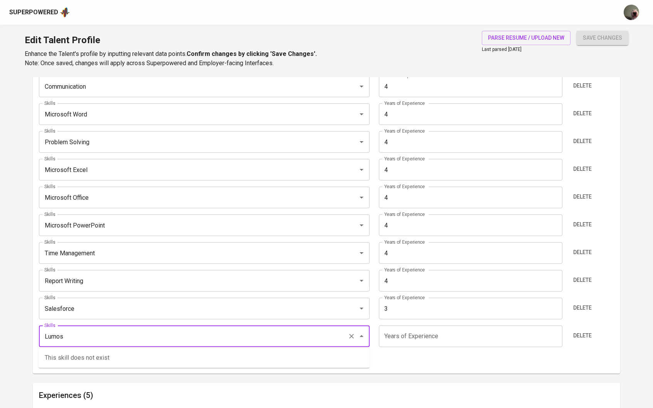
scroll to position [430, 0]
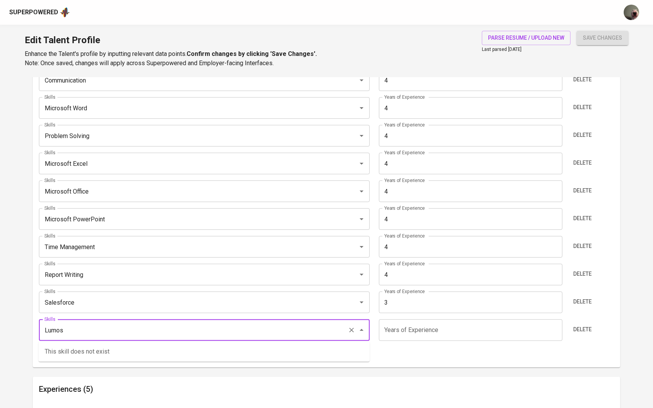
type input "Lumos"
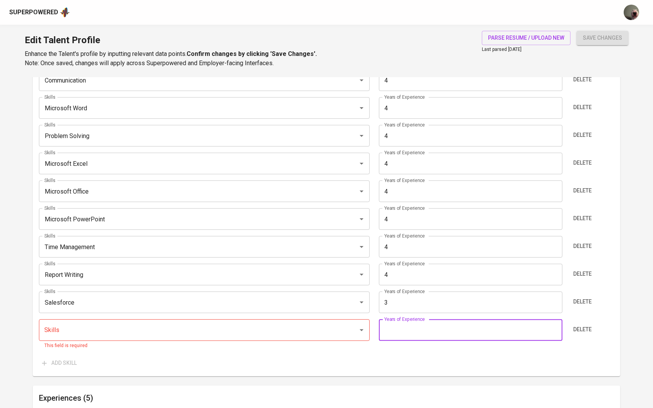
click at [390, 334] on input "number" at bounding box center [470, 330] width 183 height 22
click at [581, 327] on span "Delete" at bounding box center [582, 329] width 18 height 10
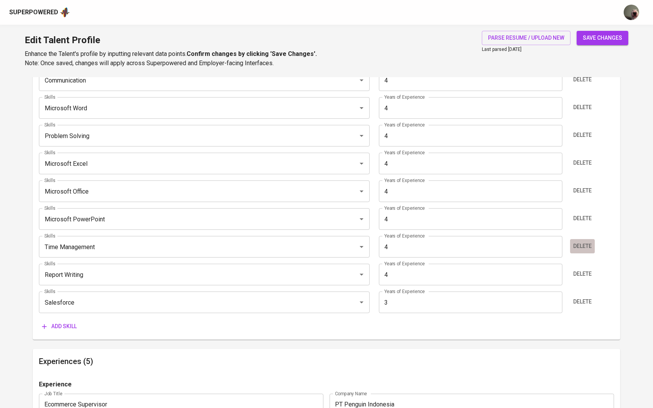
click at [589, 244] on span "Delete" at bounding box center [582, 246] width 18 height 10
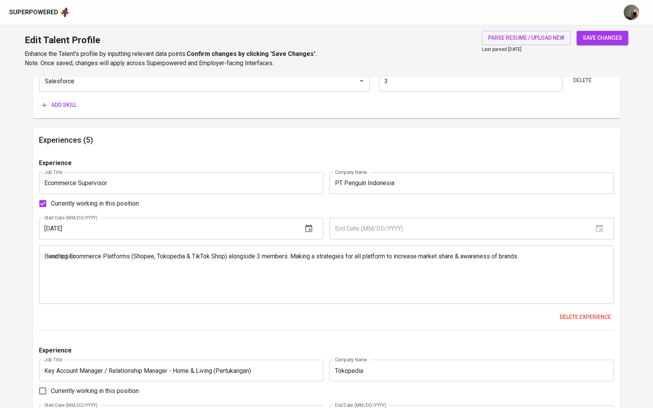
scroll to position [629, 0]
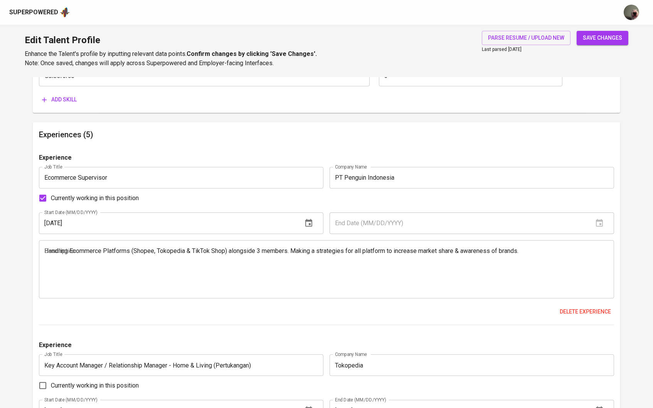
click at [193, 272] on textarea "Handling Ecommerce Platforms (Shopee, Tokopedia & TikTok Shop) alongside 3 memb…" at bounding box center [326, 269] width 564 height 44
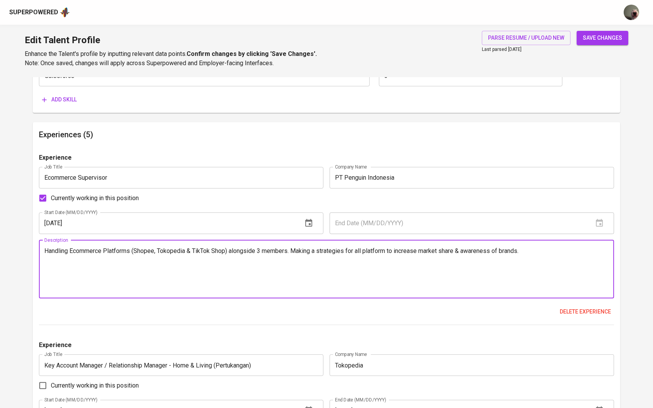
click at [44, 250] on textarea "Handling Ecommerce Platforms (Shopee, Tokopedia & TikTok Shop) alongside 3 memb…" at bounding box center [326, 269] width 564 height 44
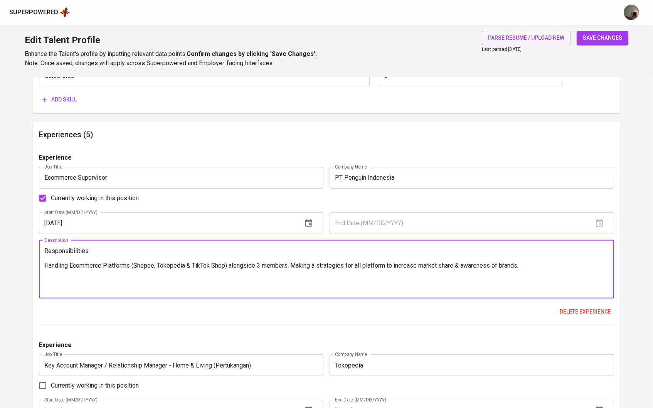
click at [45, 268] on textarea "Responsibilities: Handling Ecommerce Platforms (Shopee, Tokopedia & TikTok Shop…" at bounding box center [326, 269] width 564 height 44
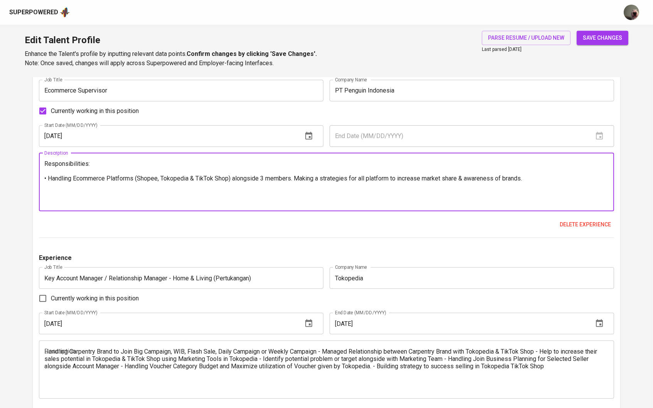
scroll to position [743, 0]
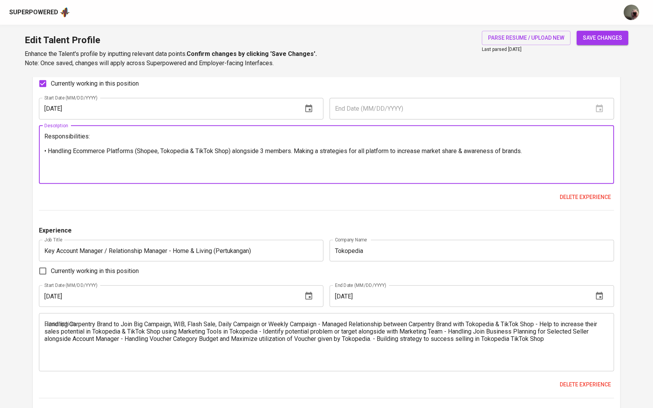
type textarea "Responsibilities: • Handling Ecommerce Platforms (Shopee, Tokopedia & TikTok Sh…"
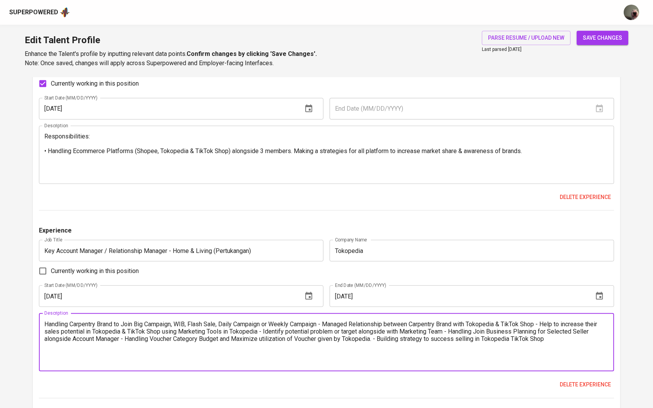
click at [48, 329] on textarea "Handling Carpentry Brand to Join Big Campaign, WIB, Flash Sale, Daily Campaign …" at bounding box center [326, 342] width 564 height 44
click at [48, 326] on textarea "Handling Carpentry Brand to Join Big Campaign, WIB, Flash Sale, Daily Campaign …" at bounding box center [326, 342] width 564 height 44
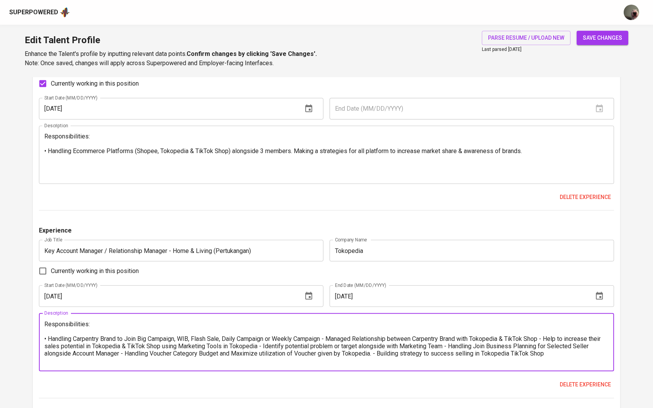
click at [333, 338] on textarea "Responsibilities: • Handling Carpentry Brand to Join Big Campaign, WIB, Flash S…" at bounding box center [326, 342] width 564 height 44
click at [326, 338] on textarea "Responsibilities: • Handling Carpentry Brand to Join Big Campaign, WIB, Flash S…" at bounding box center [326, 342] width 564 height 44
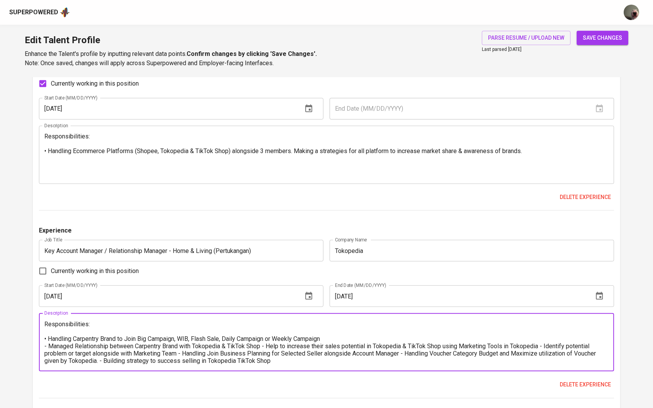
click at [264, 346] on textarea "Responsibilities: • Handling Carpentry Brand to Join Big Campaign, WIB, Flash S…" at bounding box center [326, 342] width 564 height 44
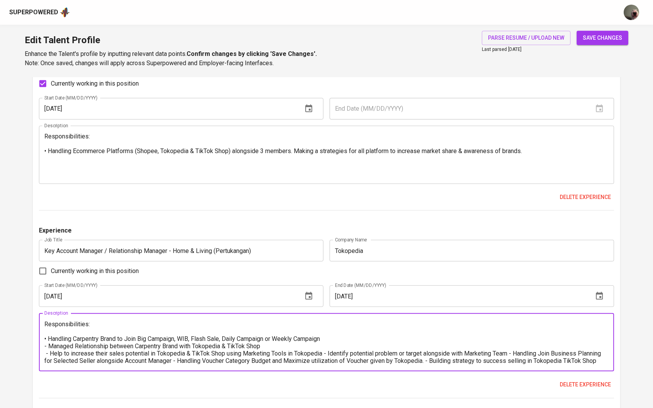
scroll to position [751, 0]
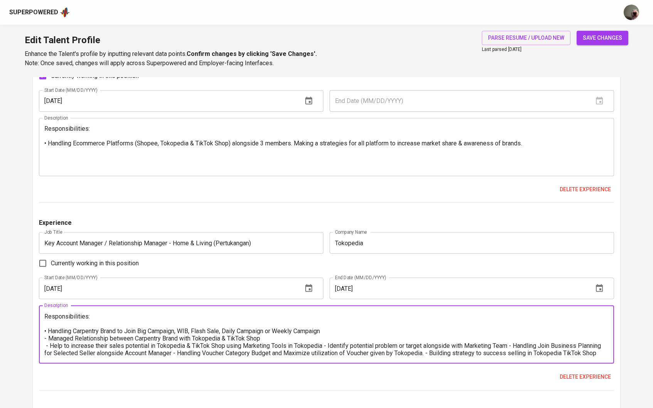
click at [327, 345] on textarea "Responsibilities: • Handling Carpentry Brand to Join Big Campaign, WIB, Flash S…" at bounding box center [326, 334] width 564 height 44
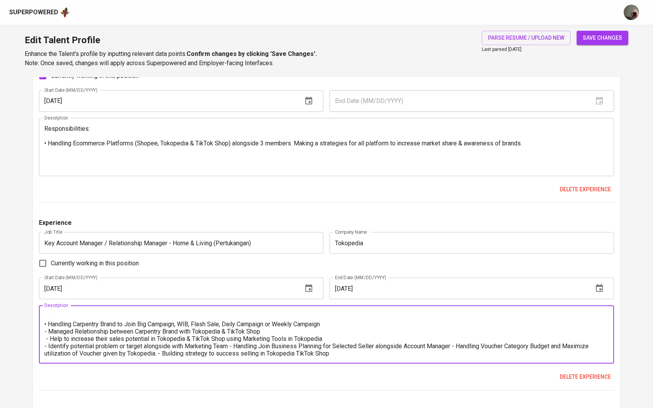
scroll to position [7, 0]
click at [231, 347] on textarea "Responsibilities: • Handling Carpentry Brand to Join Big Campaign, WIB, Flash S…" at bounding box center [326, 334] width 564 height 44
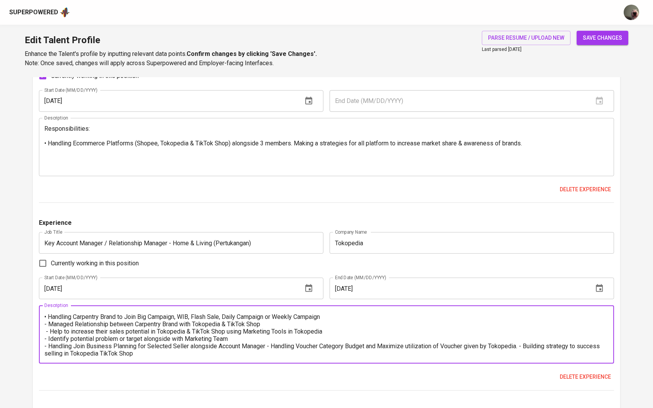
scroll to position [14, 0]
click at [268, 348] on textarea "Responsibilities: • Handling Carpentry Brand to Join Big Campaign, WIB, Flash S…" at bounding box center [326, 334] width 564 height 44
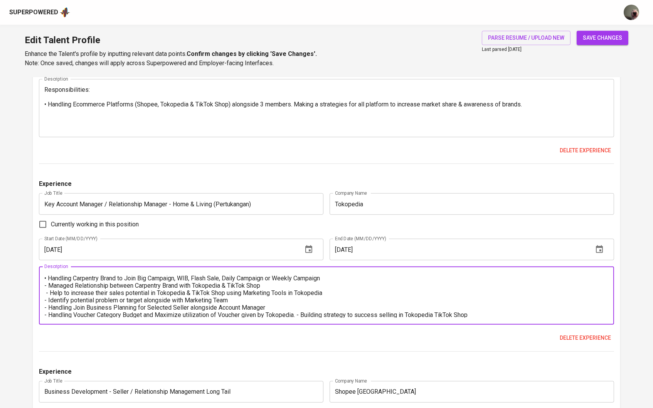
scroll to position [798, 0]
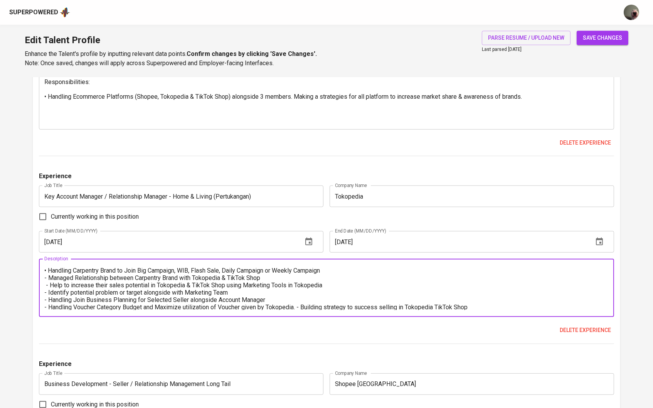
click at [300, 307] on textarea "Responsibilities: • Handling Carpentry Brand to Join Big Campaign, WIB, Flash S…" at bounding box center [326, 288] width 564 height 44
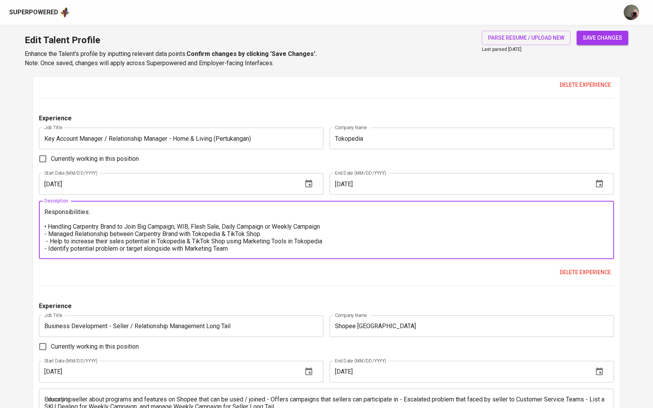
scroll to position [808, 0]
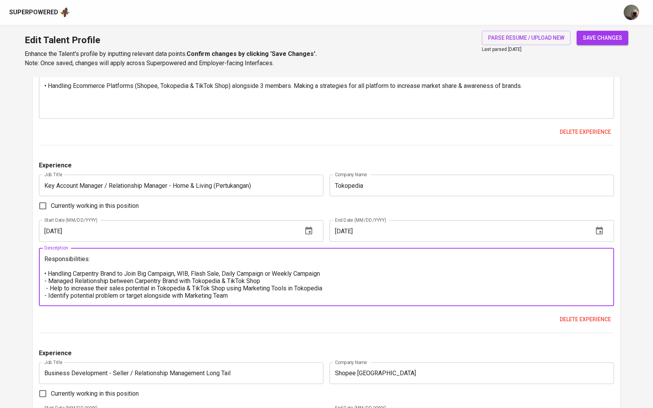
click at [46, 274] on textarea "Responsibilities: • Handling Carpentry Brand to Join Big Campaign, WIB, Flash S…" at bounding box center [326, 277] width 564 height 44
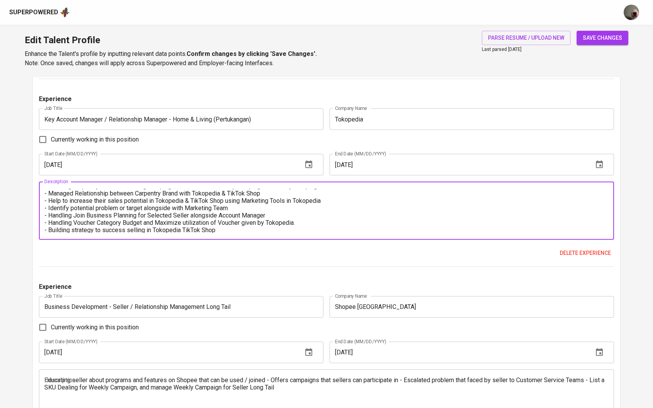
scroll to position [1005, 0]
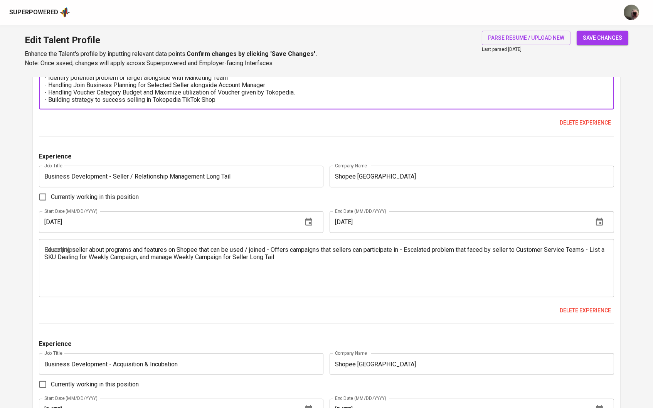
type textarea "Responsibilities: - Handling Carpentry Brand to Join Big Campaign, WIB, Flash S…"
click at [72, 248] on textarea "Educating seller about programs and features on Shopee that can be used / joine…" at bounding box center [326, 268] width 564 height 44
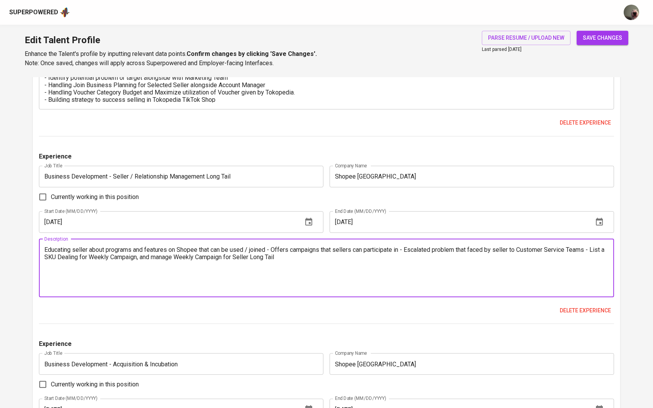
click at [45, 255] on textarea "Educating seller about programs and features on Shopee that can be used / joine…" at bounding box center [326, 268] width 564 height 44
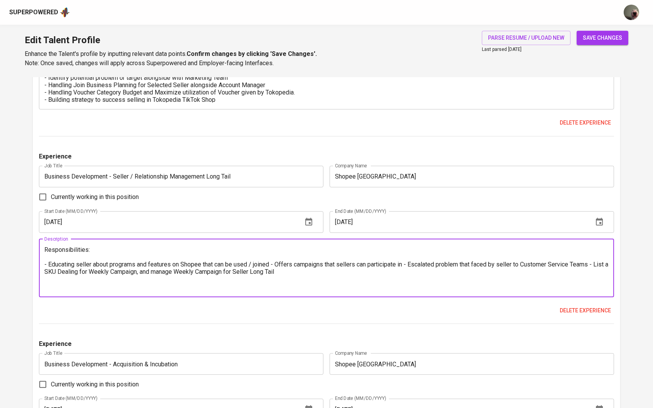
click at [407, 266] on textarea "Responsibilities: - Educating seller about programs and features on Shopee that…" at bounding box center [326, 268] width 564 height 44
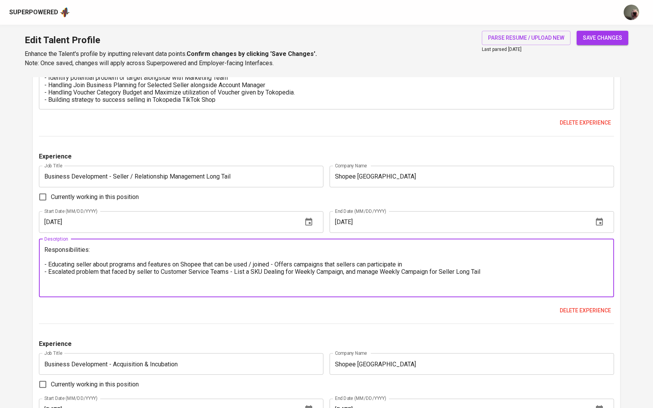
click at [232, 274] on textarea "Responsibilities: - Educating seller about programs and features on Shopee that…" at bounding box center [326, 268] width 564 height 44
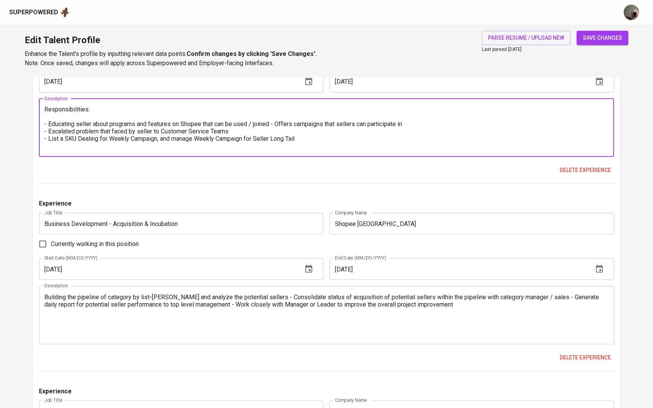
scroll to position [1175, 0]
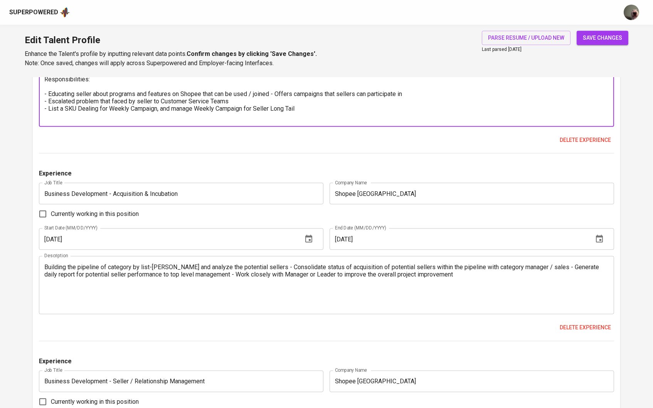
type textarea "Responsibilities: - Educating seller about programs and features on Shopee that…"
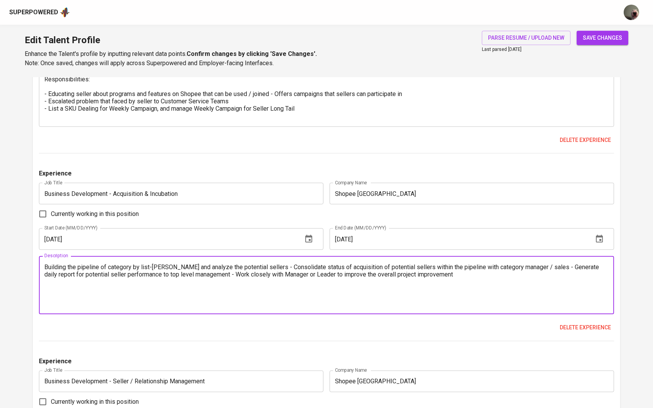
click at [51, 269] on textarea "Building the pipeline of category by list-downing and analyze the potential sel…" at bounding box center [326, 285] width 564 height 44
click at [45, 270] on textarea "Building the pipeline of category by list-downing and analyze the potential sel…" at bounding box center [326, 285] width 564 height 44
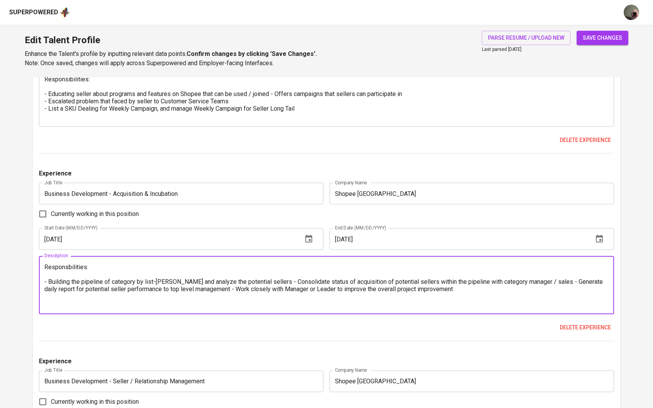
click at [271, 286] on textarea "Responsbilities: - Building the pipeline of category by list-downing and analyz…" at bounding box center [326, 285] width 564 height 44
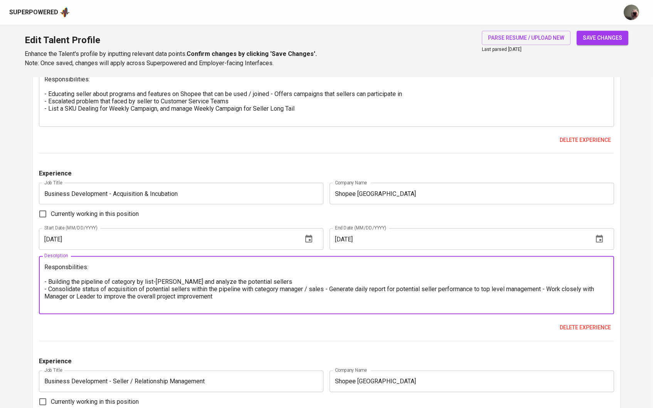
click at [326, 291] on textarea "Responsbilities: - Building the pipeline of category by list-downing and analyz…" at bounding box center [326, 285] width 564 height 44
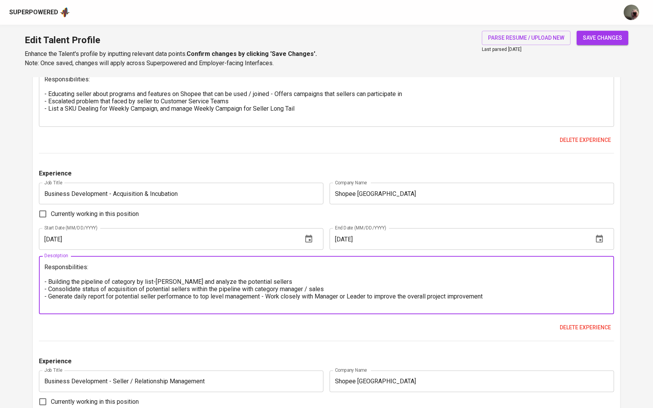
click at [263, 299] on textarea "Responsbilities: - Building the pipeline of category by list-downing and analyz…" at bounding box center [326, 285] width 564 height 44
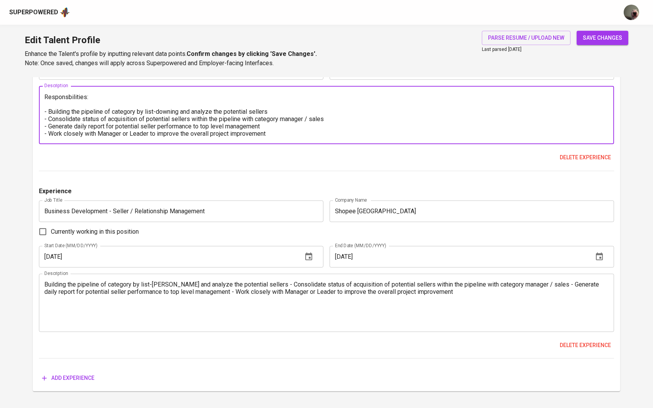
scroll to position [1350, 0]
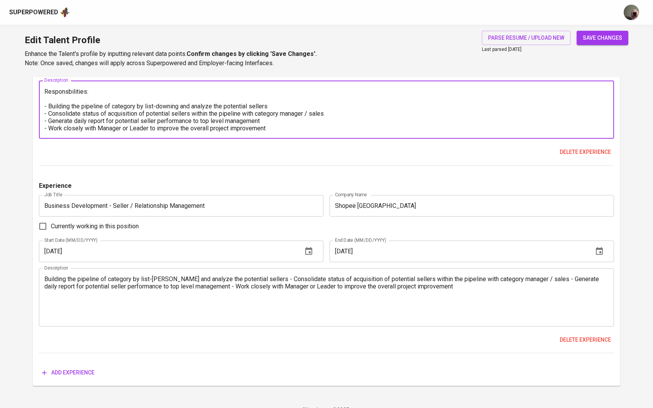
type textarea "Responsbilities: - Building the pipeline of category by list-downing and analyz…"
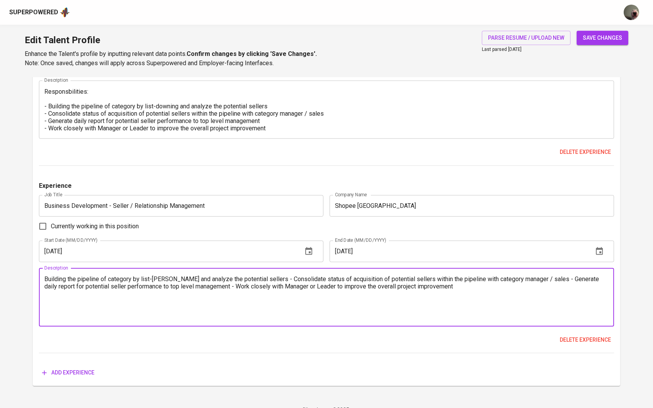
click at [50, 287] on textarea "Building the pipeline of category by list-downing and analyze the potential sel…" at bounding box center [326, 297] width 564 height 44
click at [45, 281] on textarea "Building the pipeline of category by list-downing and analyze the potential sel…" at bounding box center [326, 297] width 564 height 44
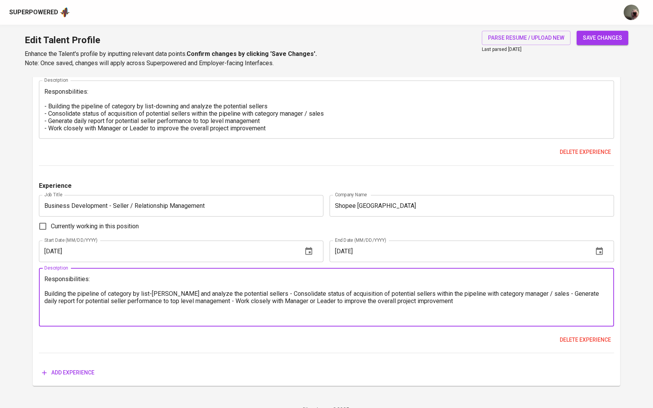
click at [45, 299] on textarea "Responsibilities: Building the pipeline of category by list-downing and analyze…" at bounding box center [326, 297] width 564 height 44
click at [267, 296] on textarea "Responsibilities: - Building the pipeline of category by list-downing and analy…" at bounding box center [326, 297] width 564 height 44
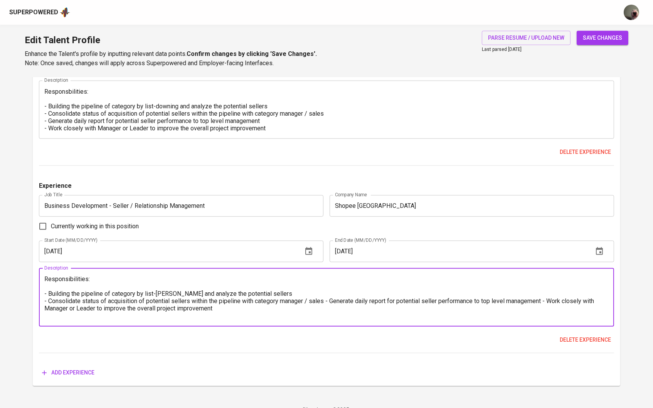
click at [331, 302] on textarea "Responsibilities: - Building the pipeline of category by list-downing and analy…" at bounding box center [326, 297] width 564 height 44
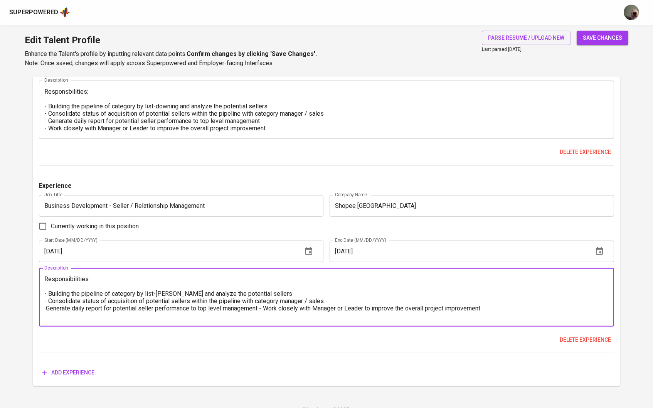
click at [264, 311] on textarea "Responsibilities: - Building the pipeline of category by list-downing and analy…" at bounding box center [326, 297] width 564 height 44
click at [326, 305] on textarea "Responsibilities: - Building the pipeline of category by list-downing and analy…" at bounding box center [326, 297] width 564 height 44
click at [46, 312] on textarea "Responsibilities: - Building the pipeline of category by list-downing and analy…" at bounding box center [326, 297] width 564 height 44
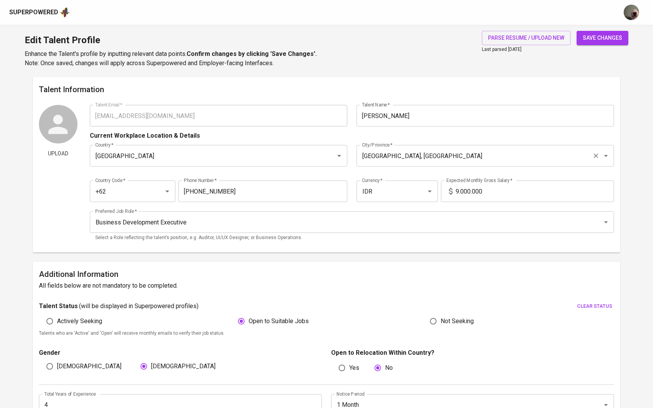
scroll to position [0, 0]
type textarea "Responsibilities: - Building the pipeline of category by list-downing and analy…"
click at [625, 20] on button "button" at bounding box center [631, 12] width 25 height 25
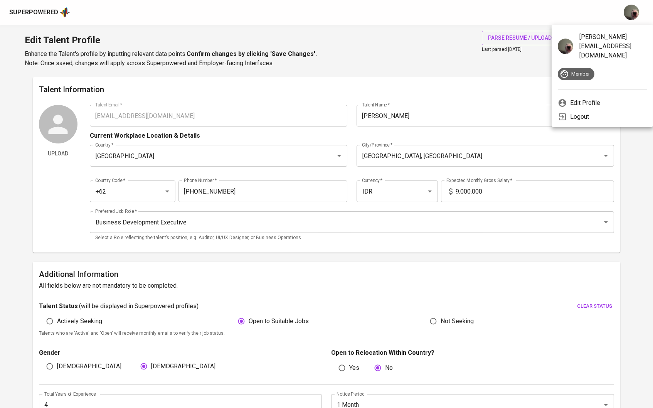
click at [569, 8] on div at bounding box center [326, 204] width 653 height 408
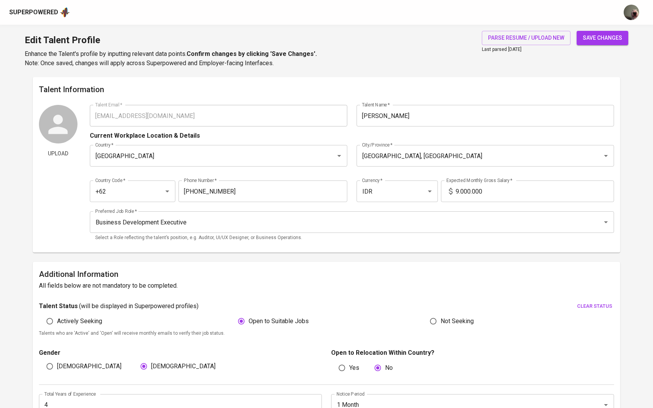
click at [559, 14] on div "Superpowered" at bounding box center [314, 13] width 610 height 12
click at [597, 40] on span "save changes" at bounding box center [602, 38] width 39 height 10
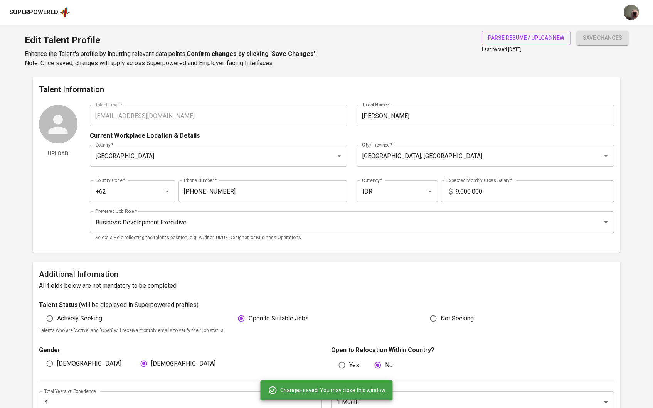
type input "Report Writing"
type input "Microsoft PowerPoint"
type input "Microsoft Office"
type input "Microsoft Excel"
type input "Problem Solving"
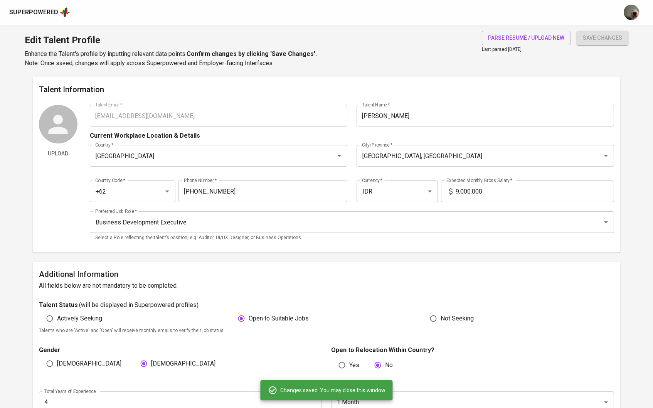
type input "Microsoft Word"
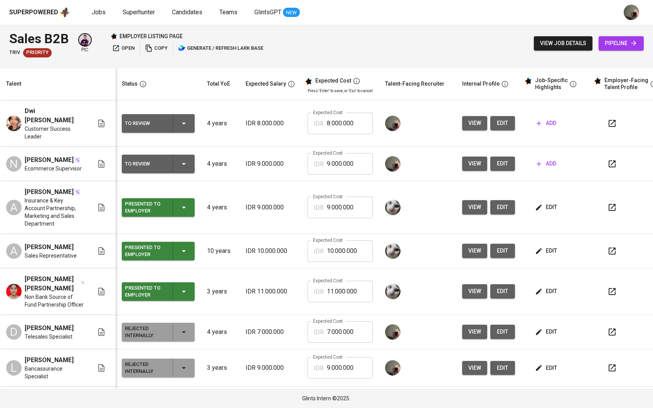
click at [474, 125] on span "view" at bounding box center [474, 123] width 13 height 10
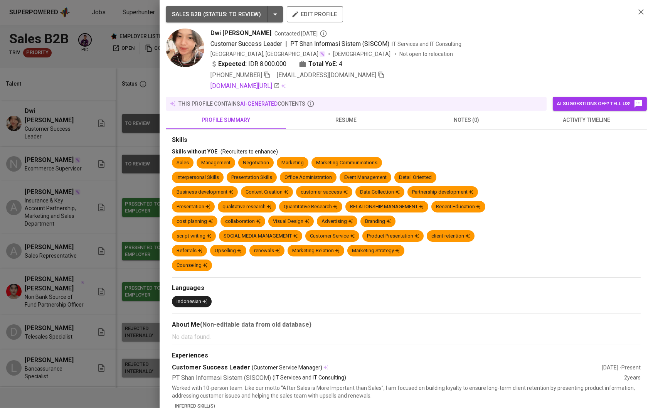
click at [106, 176] on div at bounding box center [326, 204] width 653 height 408
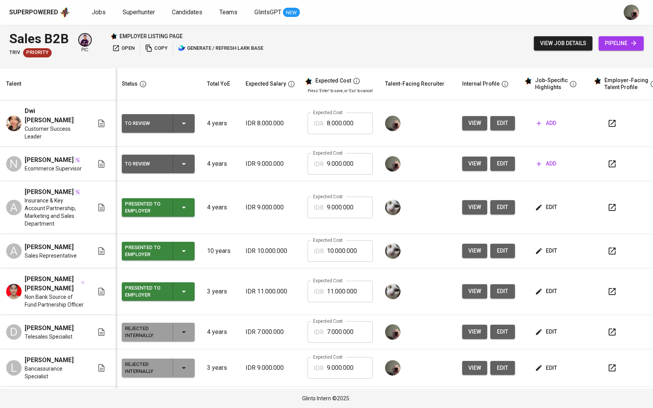
click at [104, 141] on td "[PERSON_NAME] [PERSON_NAME] Customer Success Leader" at bounding box center [58, 123] width 116 height 47
click at [502, 123] on span "edit" at bounding box center [502, 123] width 12 height 10
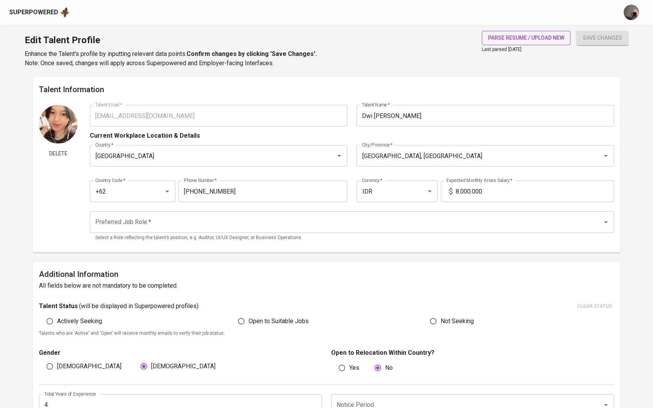
click at [500, 32] on button "parse resume / upload new" at bounding box center [526, 38] width 89 height 14
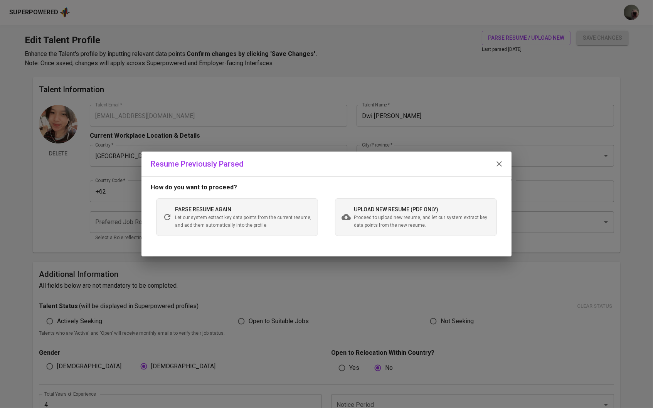
click at [369, 208] on span "upload new resume (pdf only)" at bounding box center [396, 209] width 84 height 6
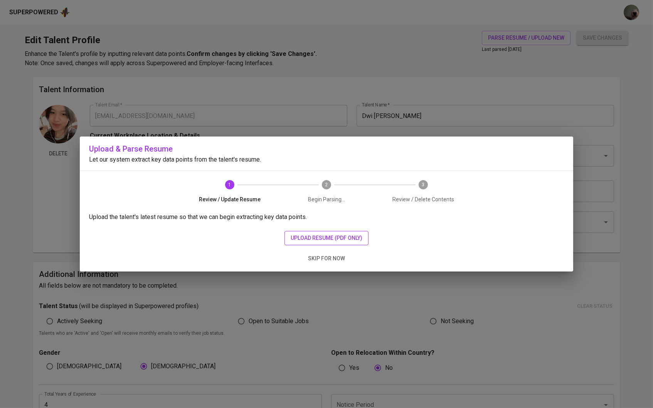
click at [302, 244] on button "upload resume (pdf only)" at bounding box center [326, 238] width 84 height 14
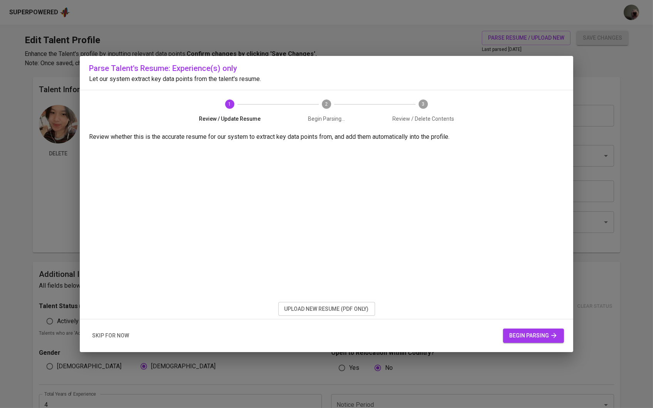
click at [517, 338] on span "begin parsing" at bounding box center [533, 336] width 49 height 10
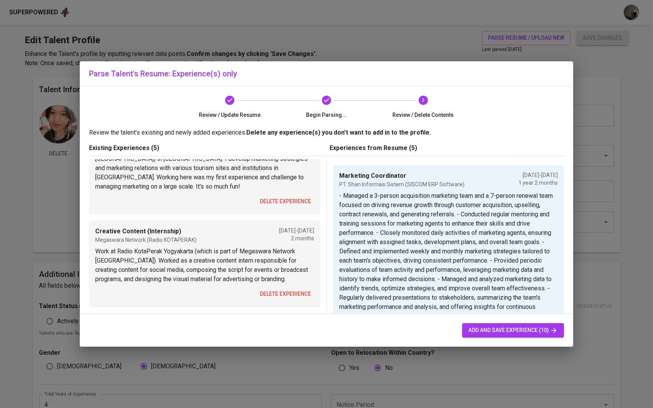
scroll to position [384, 0]
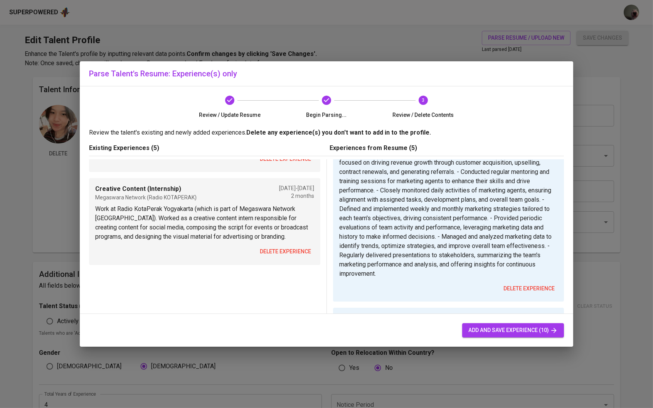
click at [290, 244] on button "delete experience" at bounding box center [285, 251] width 57 height 14
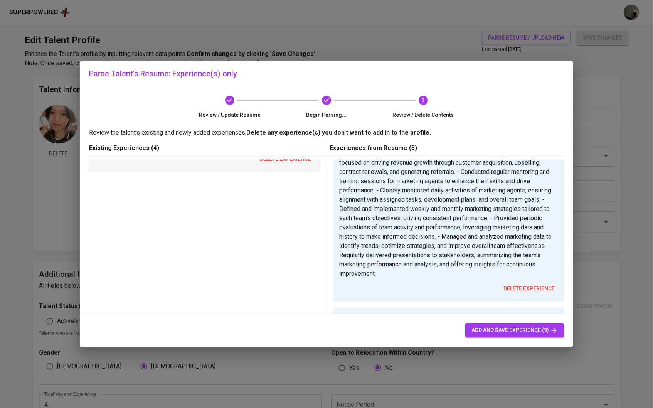
scroll to position [318, 0]
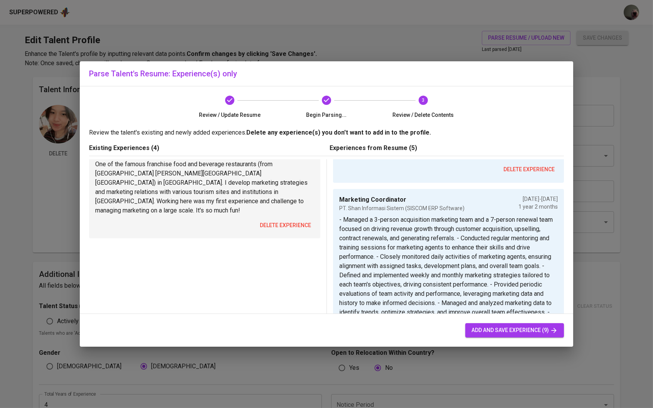
click at [290, 220] on span "delete experience" at bounding box center [285, 225] width 51 height 10
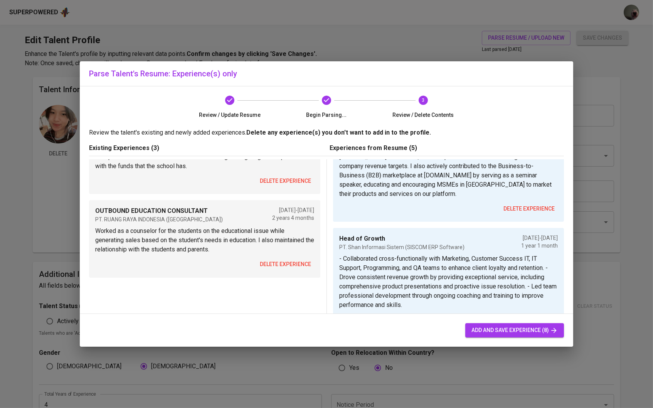
scroll to position [151, 0]
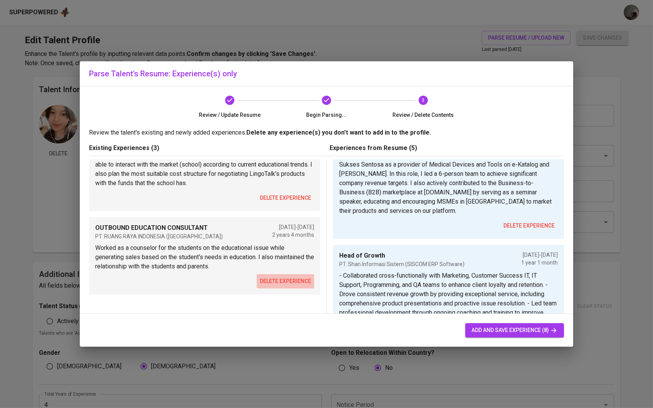
click at [284, 276] on span "delete experience" at bounding box center [285, 281] width 51 height 10
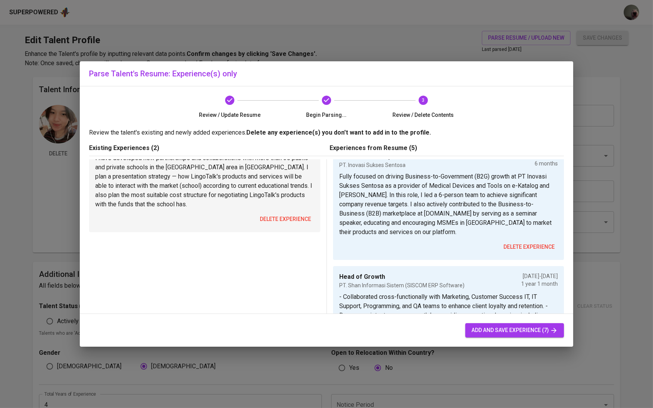
click at [307, 214] on span "delete experience" at bounding box center [285, 219] width 51 height 10
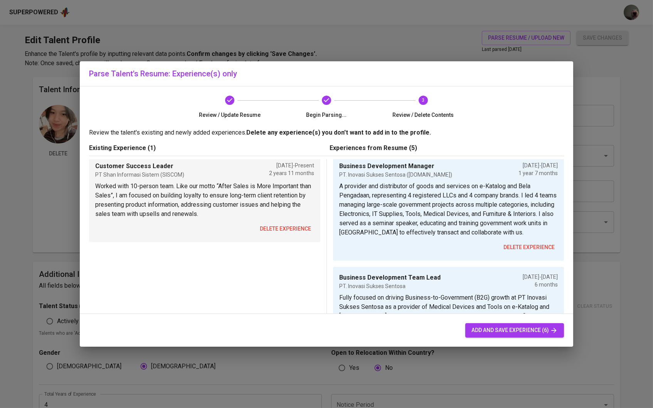
click at [293, 227] on span "delete experience" at bounding box center [285, 229] width 51 height 10
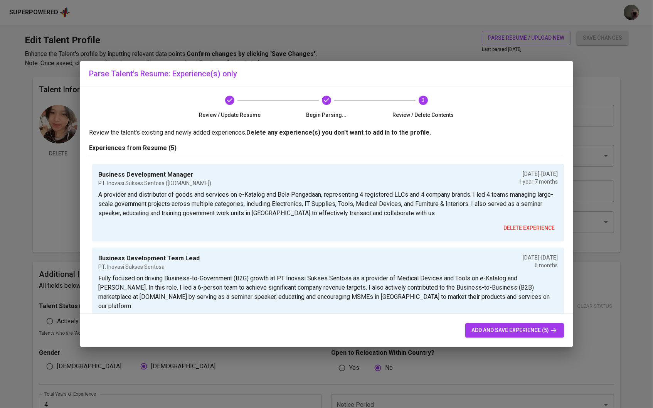
scroll to position [0, 0]
click at [517, 335] on button "add and save experience (5)" at bounding box center [514, 330] width 99 height 14
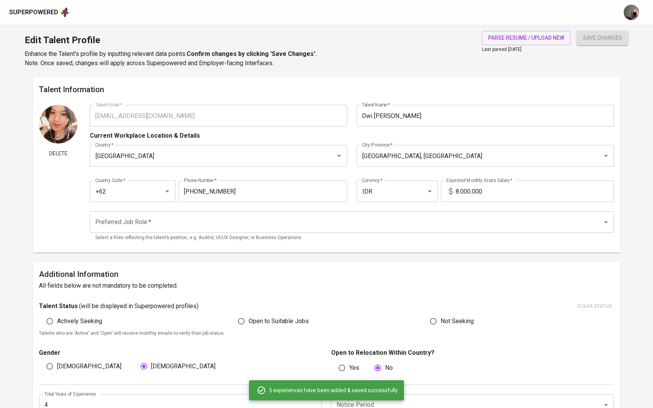
type input "Business Development Manager"
type input "PT. Inovasi Sukses Sentosa (Indotrading.com)"
checkbox input "false"
type input "01/01/2024"
type input "08/01/2025"
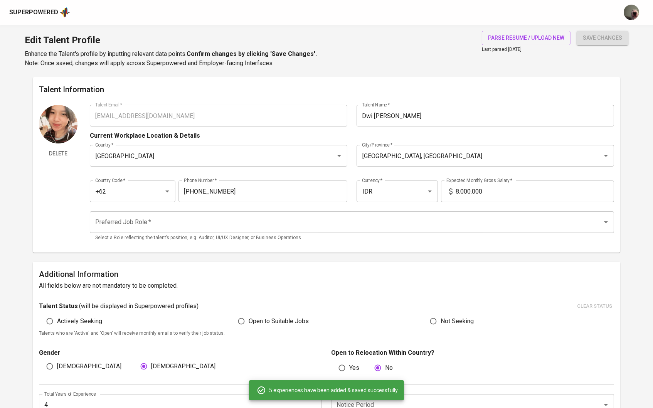
type input "Business Development Team Lead"
type input "PT. Inovasi Sukses Sentosa"
type input "06/01/2023"
type input "12/01/2023"
type input "Head of Growth"
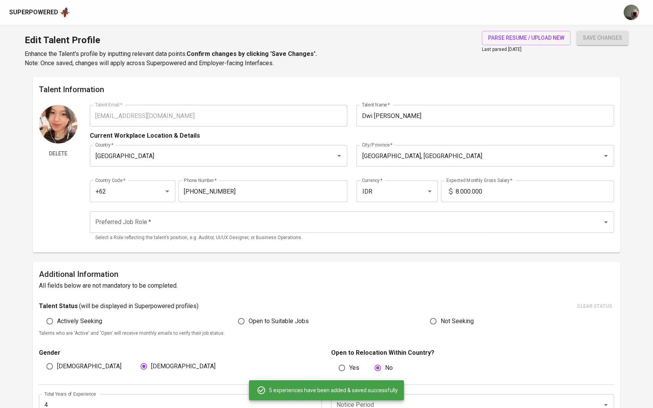
type input "PT. Shan Informasi Sistem (SISCOM ERP Software)"
type input "04/01/2022"
type input "05/01/2023"
type input "Marketing Coordinator"
type input "PT. Shan Informasi Sistem (SISCOM ERP Software)"
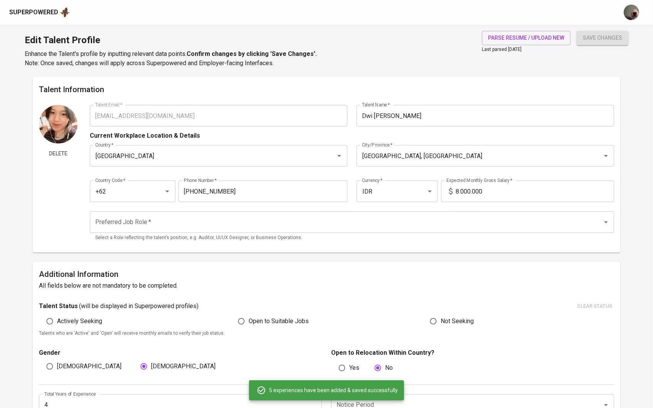
type input "01/01/2022"
type input "03/01/2023"
type input "Education Consultant"
type input "PT. Ruang Raya Indonesia (Ruangguru.com)"
type input "01/01/2018"
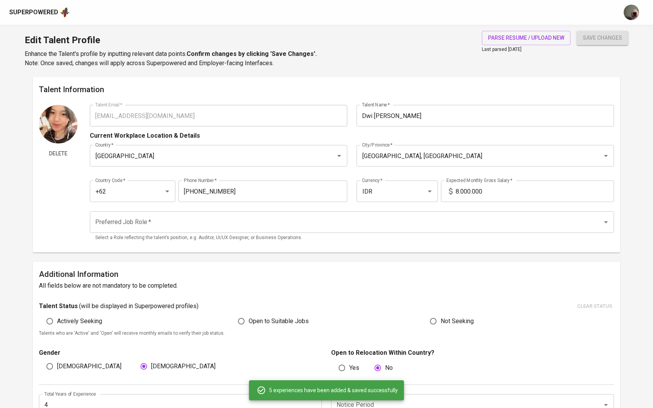
type input "12/01/2021"
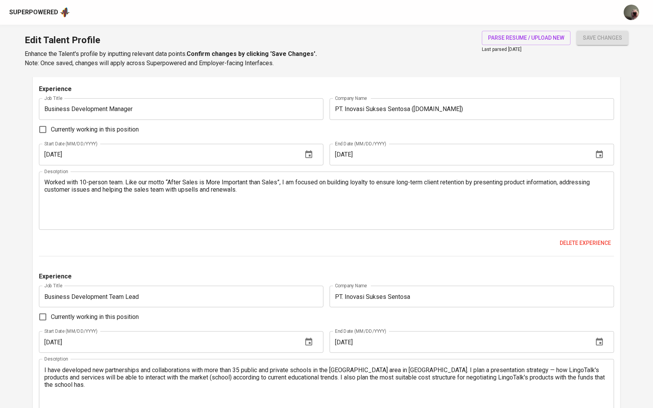
click at [45, 184] on textarea "Worked with 10-person team. Like our motto “After Sales is More Important than …" at bounding box center [326, 200] width 564 height 44
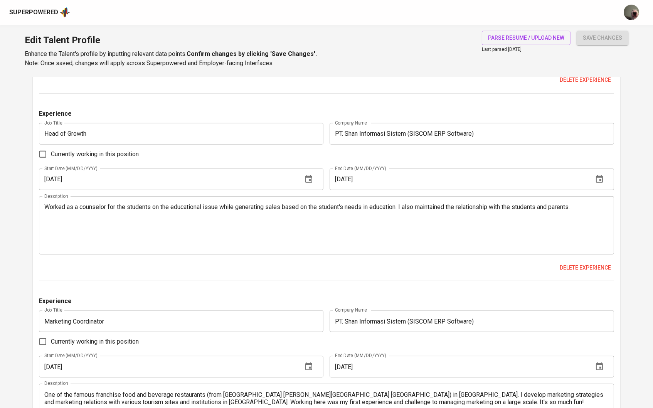
scroll to position [1106, 0]
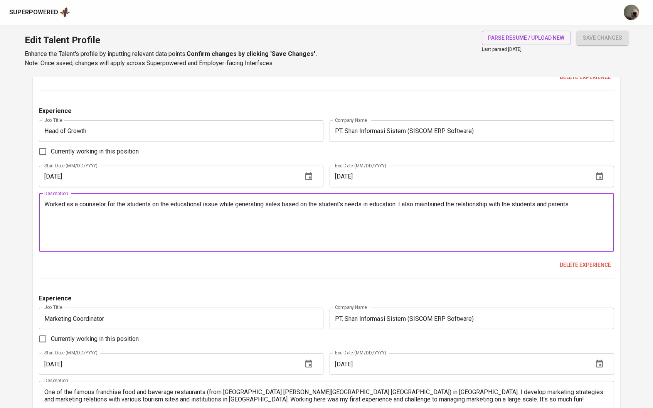
click at [45, 206] on textarea "Worked as a counselor for the students on the educational issue while generatin…" at bounding box center [326, 222] width 564 height 44
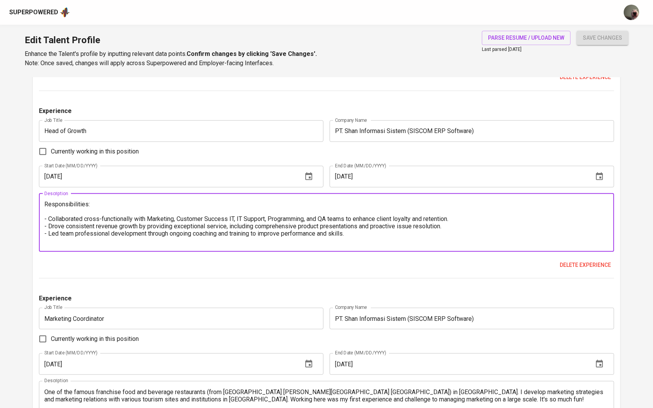
scroll to position [1198, 0]
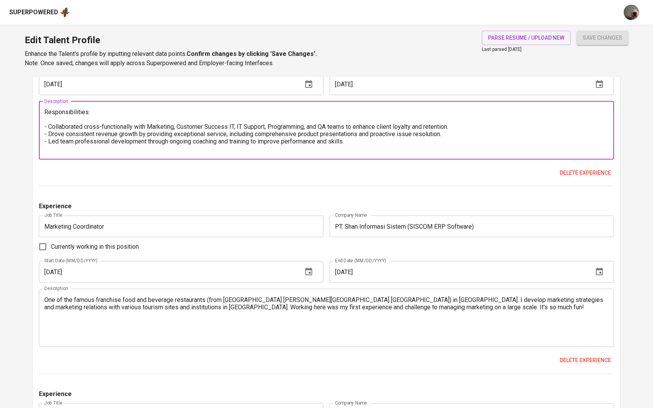
type textarea "Responsibilities: - Collaborated cross-functionally with Marketing, Customer Su…"
click at [48, 305] on textarea "One of the famous franchise food and beverage restaurants (from Bebek Harissa d…" at bounding box center [326, 318] width 564 height 44
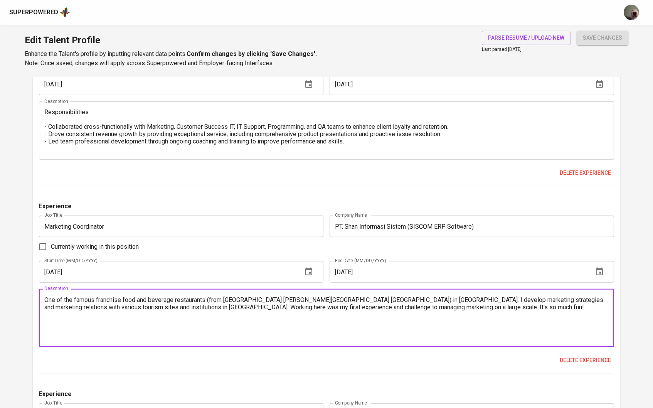
click at [47, 304] on textarea "One of the famous franchise food and beverage restaurants (from Bebek Harissa d…" at bounding box center [326, 318] width 564 height 44
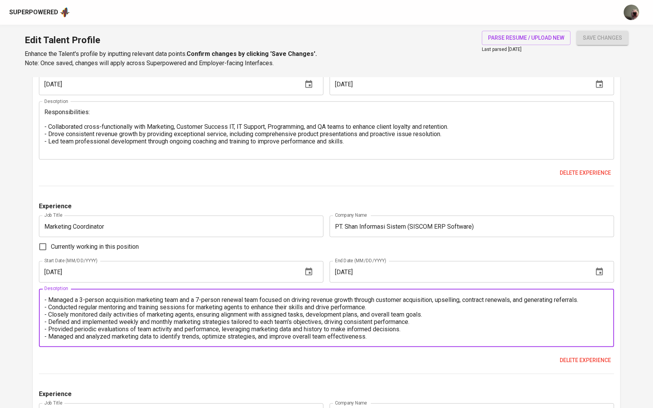
paste textarea "Responsibilities:"
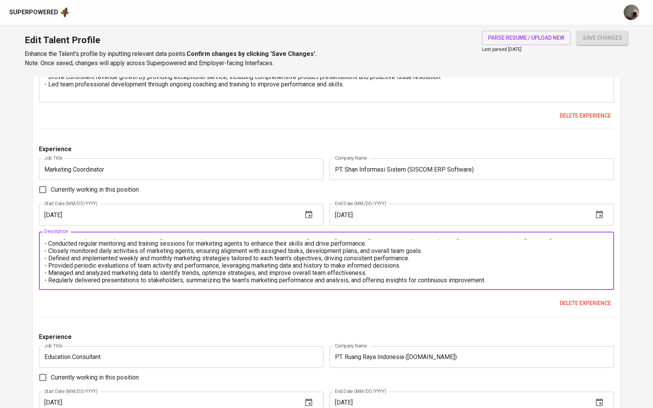
scroll to position [1316, 0]
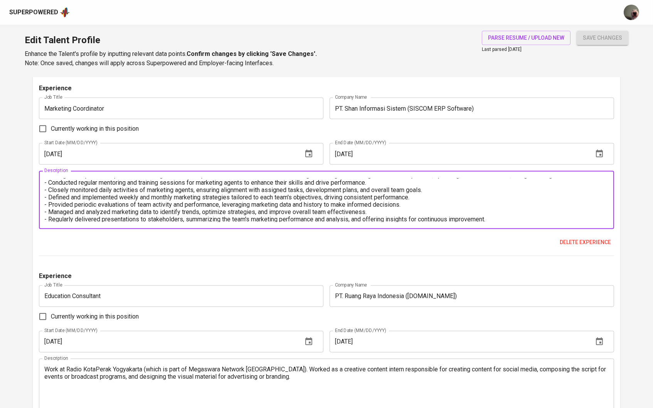
type textarea "Responsibilities: - Managed a 3-person acquisition marketing team and a 7-perso…"
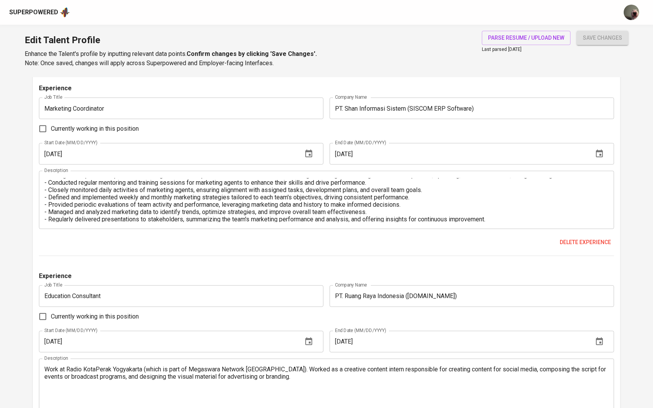
click at [43, 376] on div "Work at Radio KotaPerak Yogyakarta (which is part of Megaswara Network Indonesi…" at bounding box center [326, 387] width 575 height 58
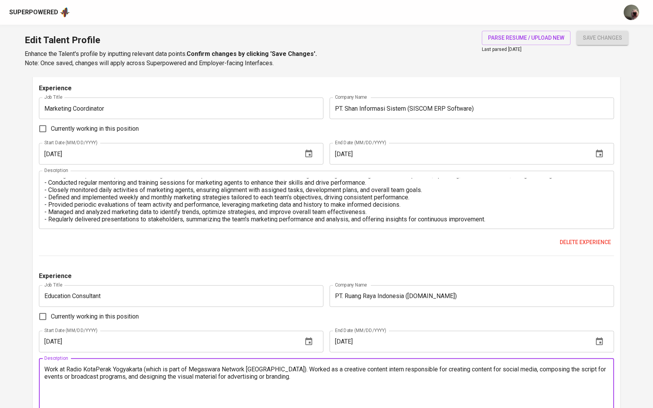
click at [45, 375] on textarea "Work at Radio KotaPerak Yogyakarta (which is part of Megaswara Network Indonesi…" at bounding box center [326, 387] width 564 height 44
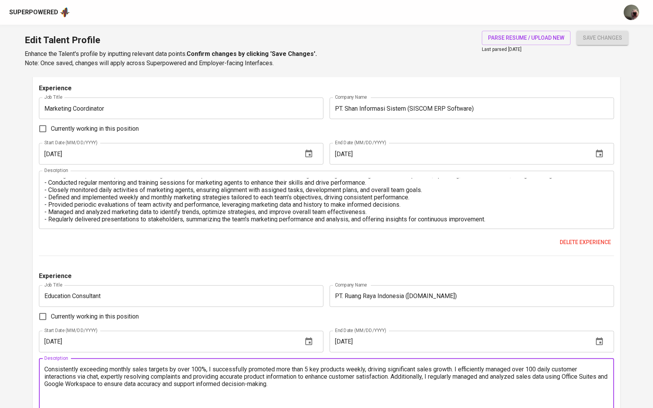
paste textarea "Responsibilities:"
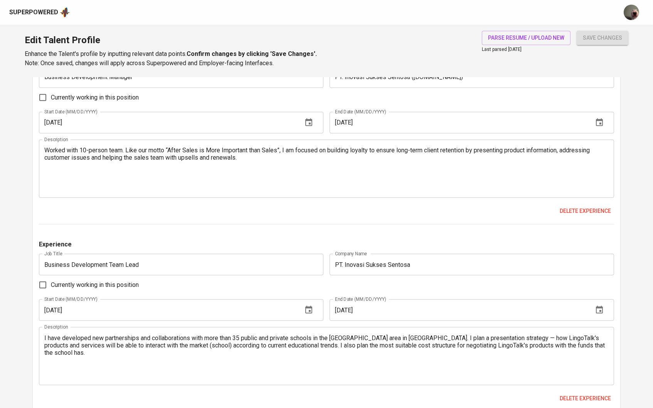
scroll to position [817, 0]
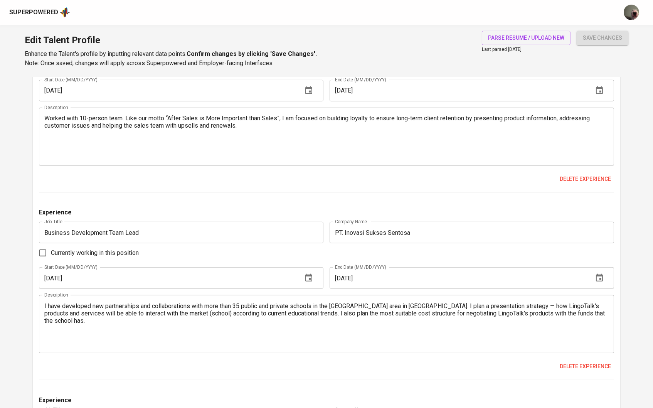
type textarea "Responsibilities: Consistently exceeding monthly sales targets by over 100%, I …"
click at [47, 305] on textarea "I have developed new partnerships and collaborations with more than 35 public a…" at bounding box center [326, 324] width 564 height 44
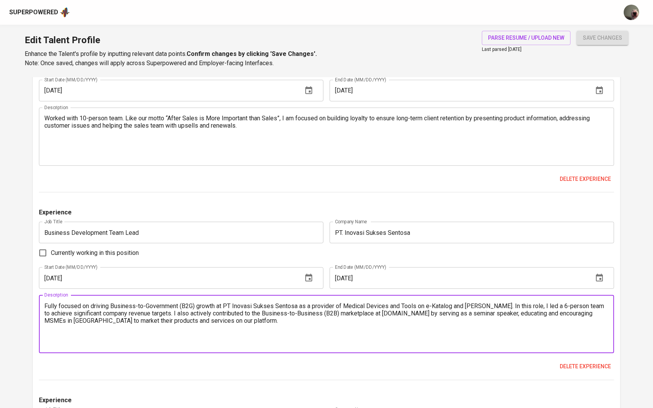
paste textarea "Responsibilities:"
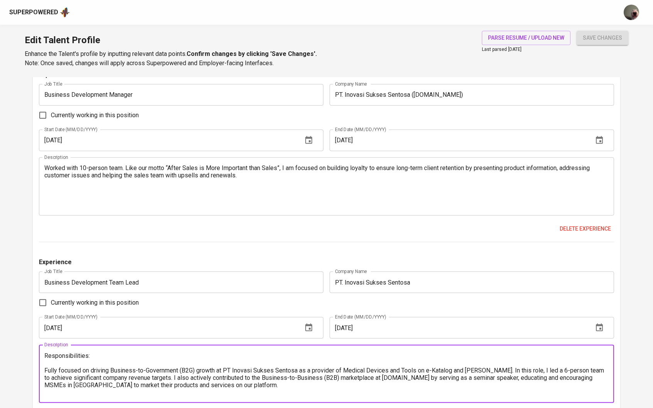
scroll to position [763, 0]
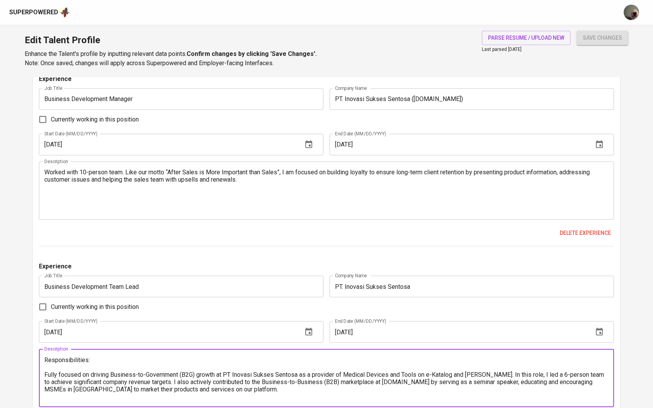
type textarea "Responsibilities: Fully focused on driving Business-to-Government (B2G) growth …"
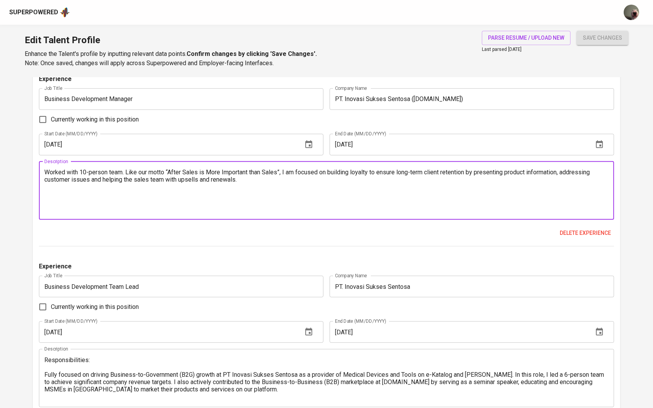
click at [46, 172] on textarea "Worked with 10-person team. Like our motto “After Sales is More Important than …" at bounding box center [326, 190] width 564 height 44
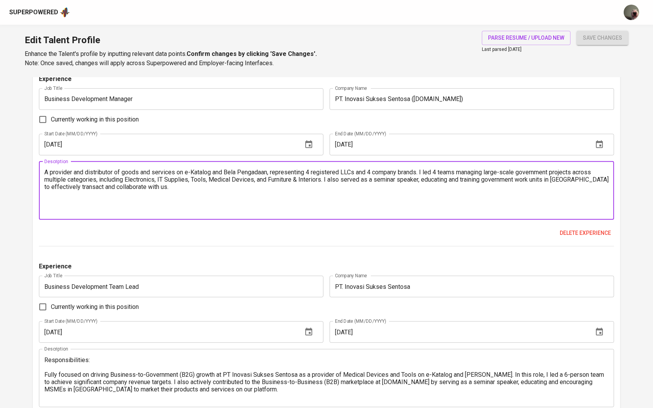
paste textarea "Responsibilities:"
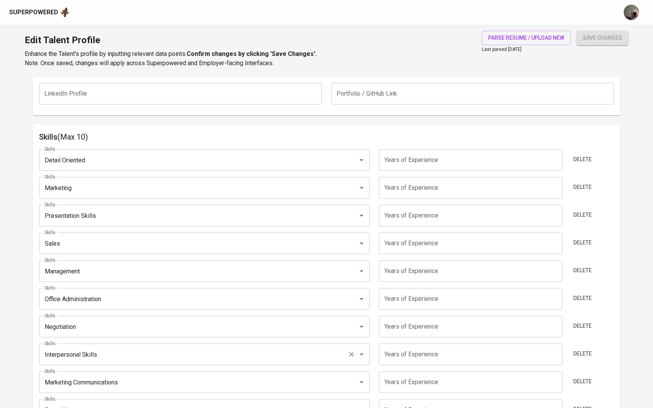
scroll to position [350, 0]
type textarea "Responsibilities: A provider and distributor of goods and services on e-Katalog…"
click at [581, 158] on span "Delete" at bounding box center [582, 160] width 18 height 10
click at [454, 165] on input "number" at bounding box center [470, 160] width 183 height 22
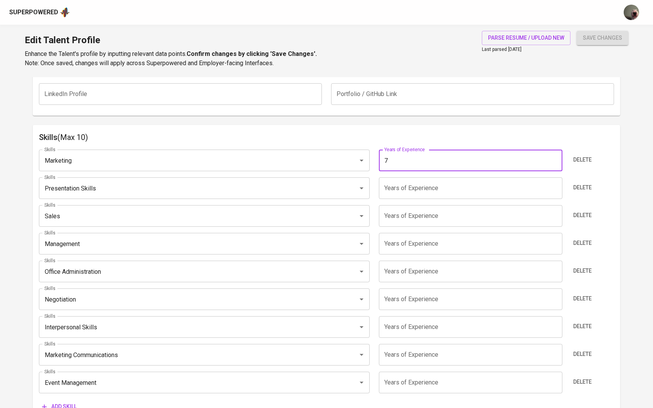
type input "7"
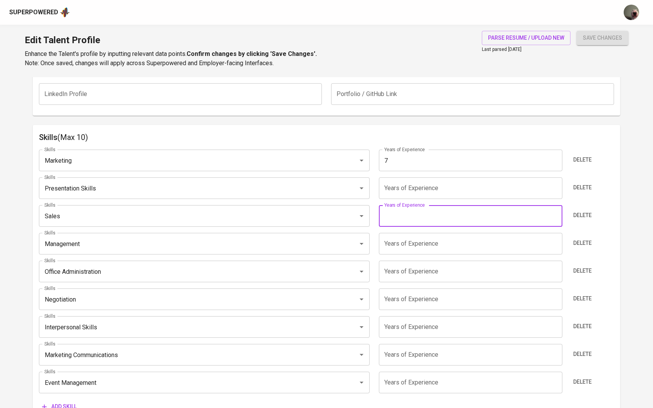
click at [436, 207] on input "number" at bounding box center [470, 216] width 183 height 22
type input "7"
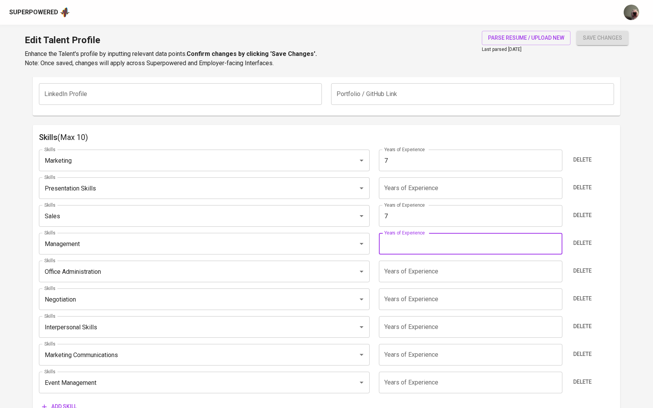
click at [416, 249] on input "number" at bounding box center [470, 244] width 183 height 22
type input "7"
click at [423, 181] on input "number" at bounding box center [470, 188] width 183 height 22
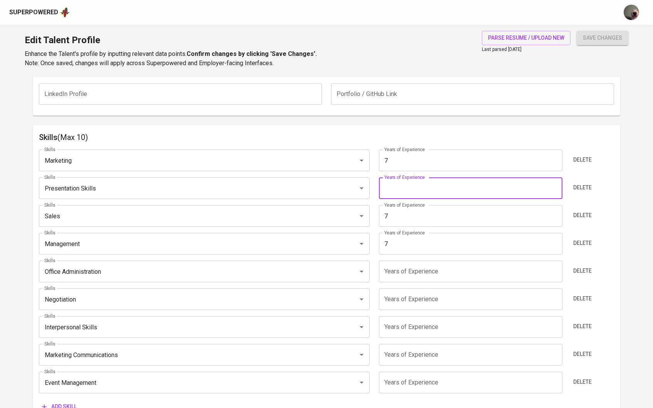
click at [412, 271] on input "number" at bounding box center [470, 271] width 183 height 22
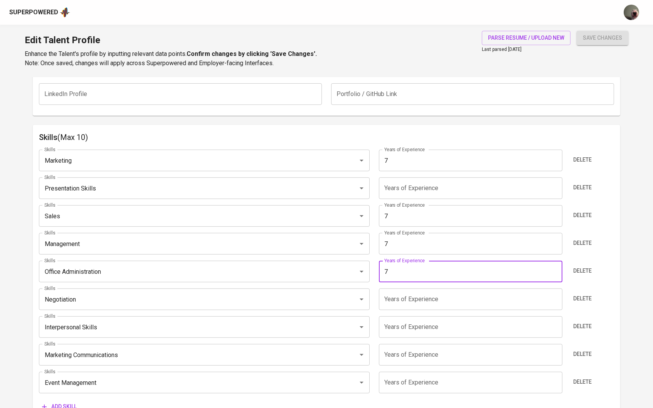
type input "7"
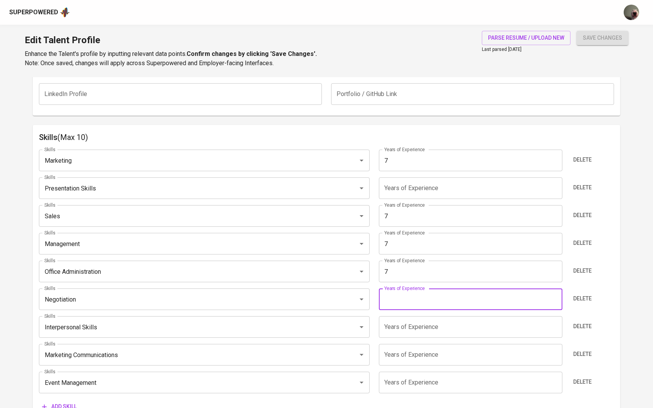
click at [413, 291] on input "number" at bounding box center [470, 299] width 183 height 22
click at [415, 307] on input "7" at bounding box center [470, 299] width 183 height 22
click at [415, 314] on div "Skills Marketing Skills Years of Experience 7 Years of Experience Delete Skills…" at bounding box center [326, 278] width 575 height 270
click at [402, 289] on input "77" at bounding box center [470, 299] width 183 height 22
type input "7"
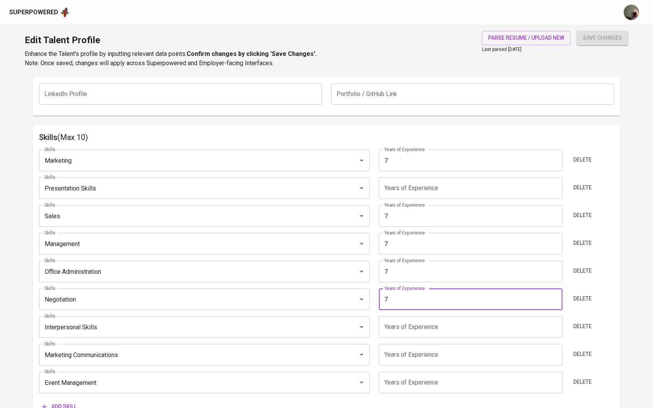
click at [393, 333] on input "number" at bounding box center [470, 327] width 183 height 22
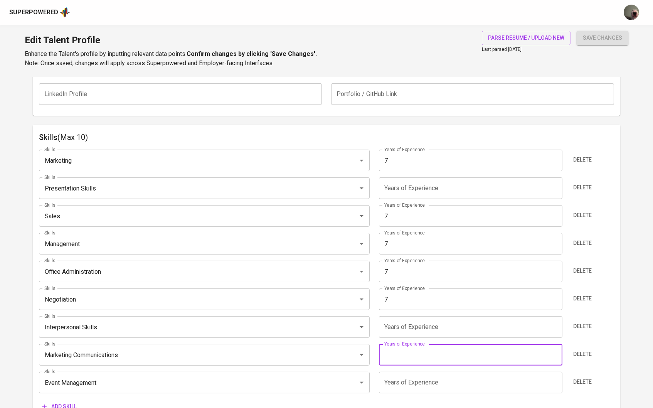
click at [438, 355] on input "number" at bounding box center [470, 355] width 183 height 22
type input "7"
click at [435, 380] on input "number" at bounding box center [470, 382] width 183 height 22
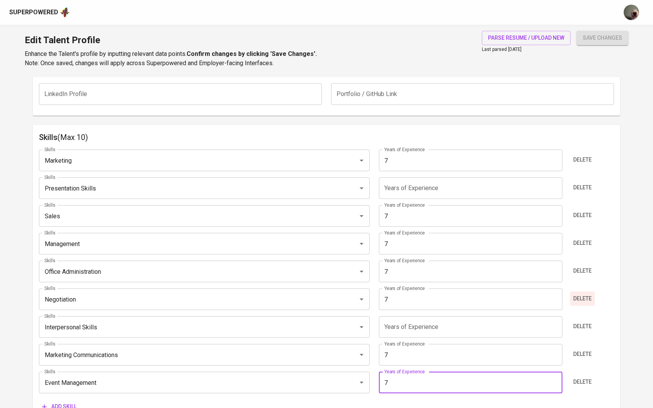
type input "7"
click at [579, 302] on button "Delete" at bounding box center [582, 298] width 25 height 14
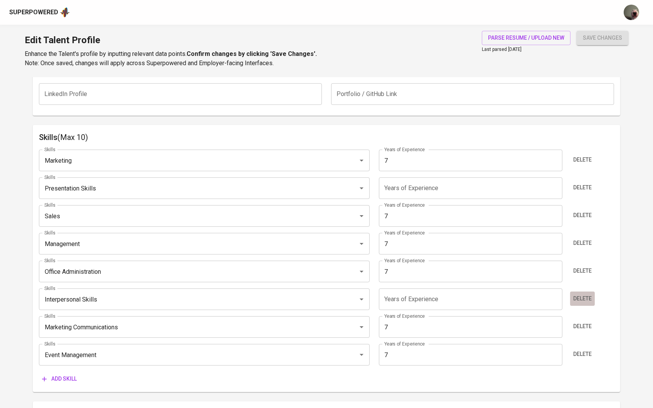
click at [579, 299] on span "Delete" at bounding box center [582, 299] width 18 height 10
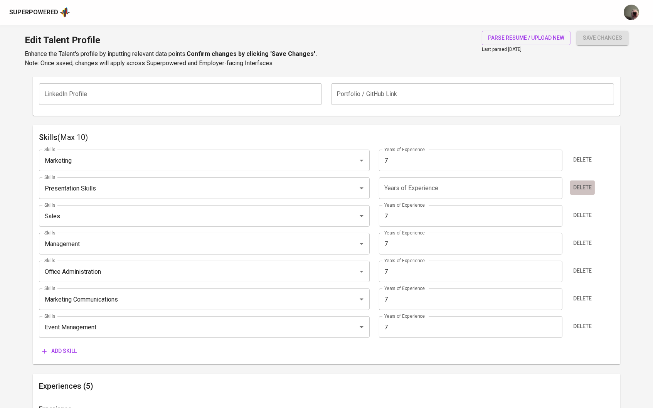
click at [587, 185] on span "Delete" at bounding box center [582, 188] width 18 height 10
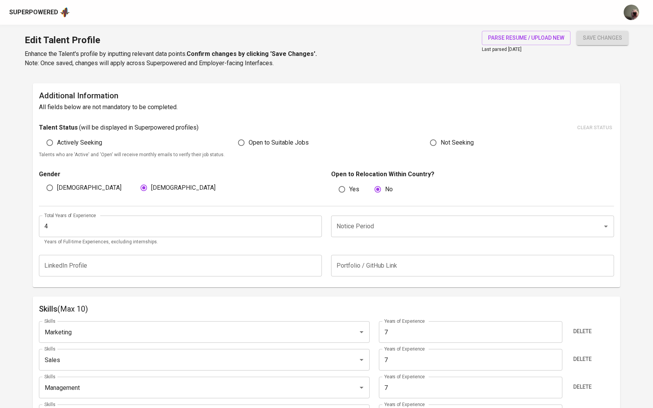
scroll to position [159, 0]
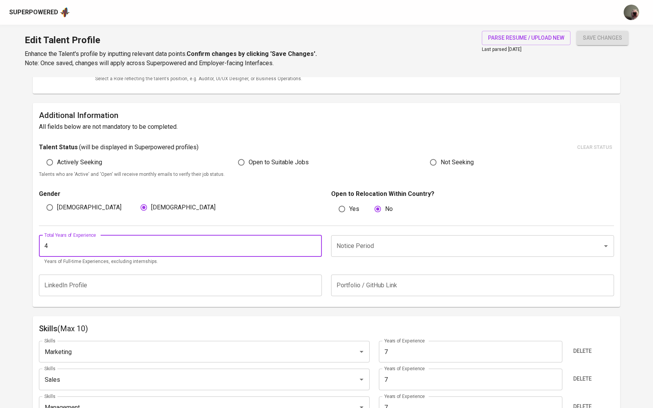
click at [259, 240] on input "4" at bounding box center [180, 246] width 283 height 22
type input "7"
click at [364, 247] on input "Notice Period" at bounding box center [461, 246] width 254 height 15
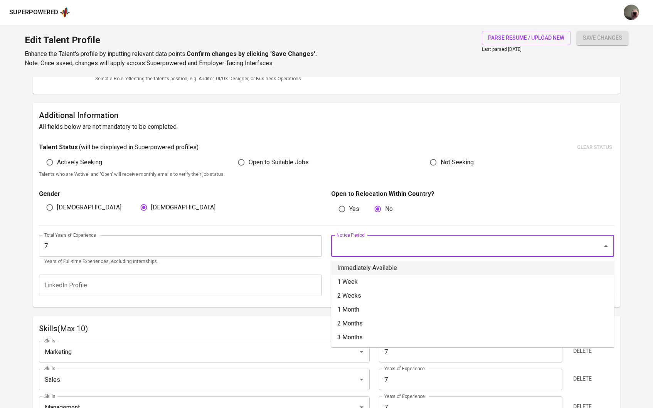
click at [373, 266] on li "Immediately Available" at bounding box center [472, 268] width 283 height 14
type input "Immediately Available"
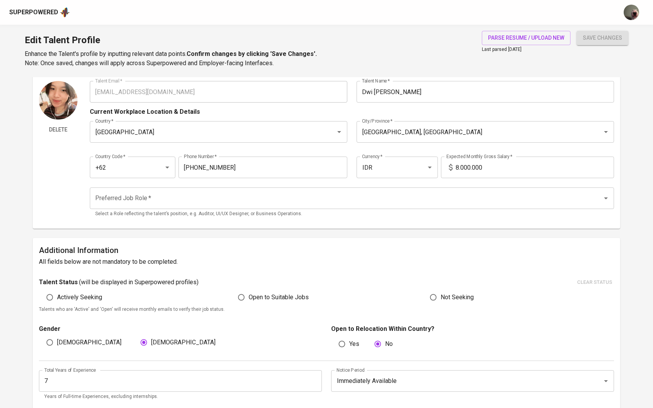
scroll to position [24, 0]
click at [235, 197] on input "Preferred Job Role   *" at bounding box center [341, 198] width 496 height 15
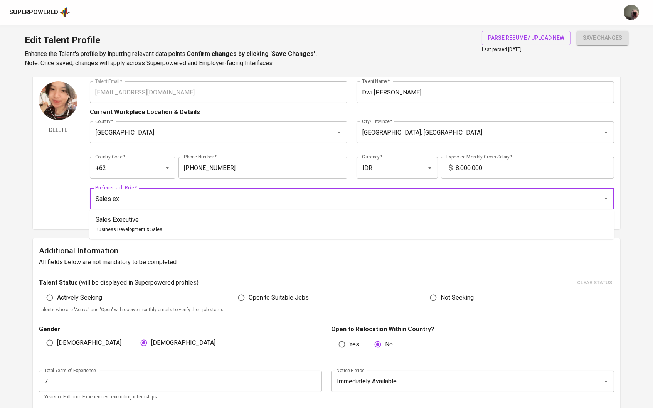
scroll to position [0, 0]
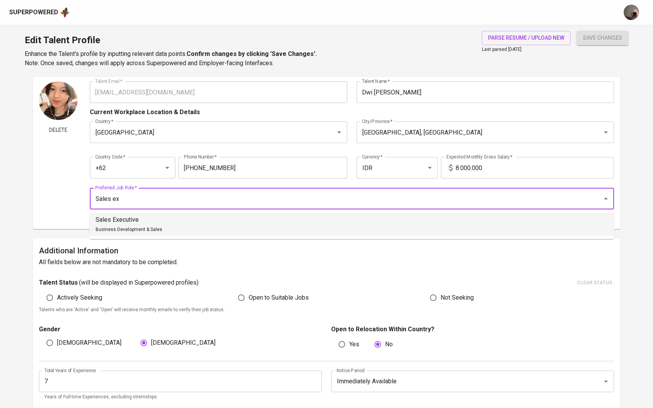
click at [142, 223] on p "Sales Executive" at bounding box center [129, 219] width 67 height 9
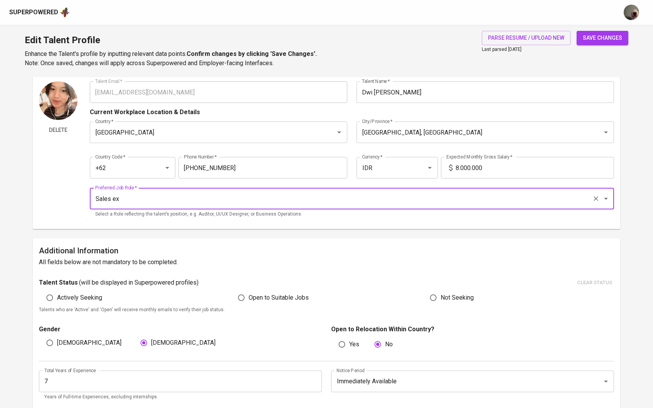
type input "Sales Executive"
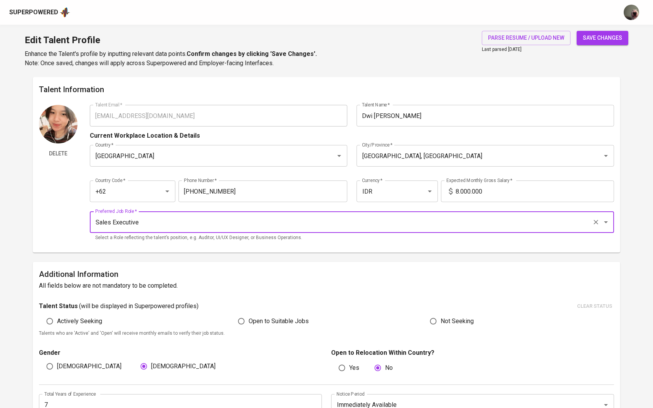
click at [604, 37] on span "save changes" at bounding box center [602, 38] width 39 height 10
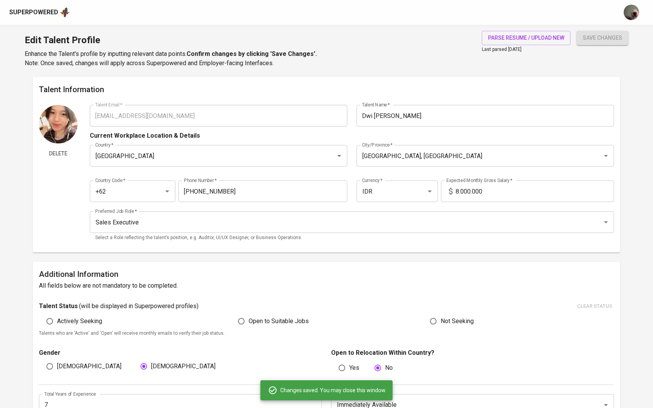
type input "Event Management"
type input "Marketing Communications"
type input "Office Administration"
type input "Management"
type input "Sales"
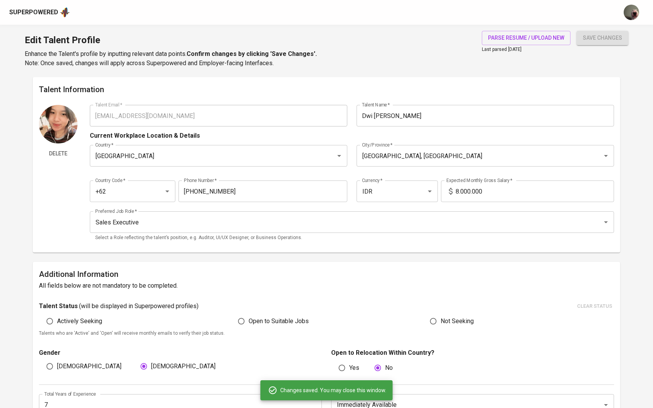
type input "Marketing"
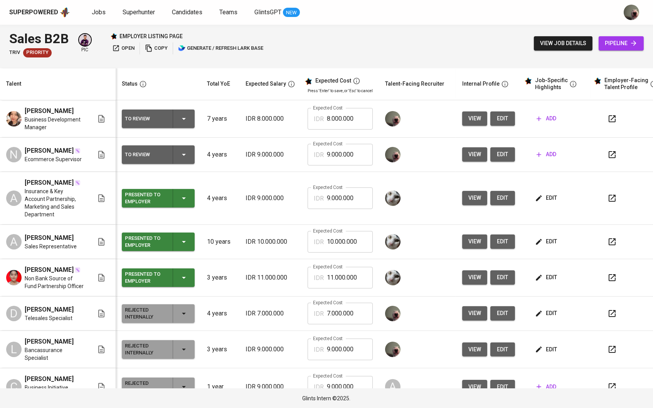
click at [327, 122] on input "8.000.000" at bounding box center [350, 119] width 46 height 22
type input "9.000.000"
